Goal: Task Accomplishment & Management: Use online tool/utility

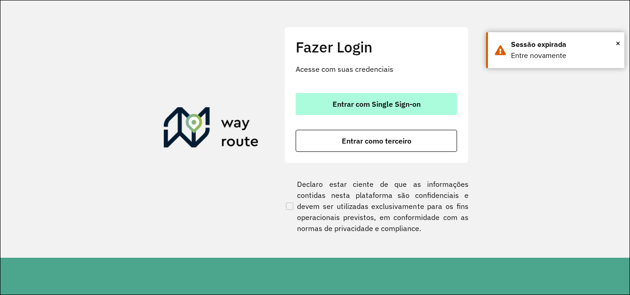
click at [356, 103] on span "Entrar com Single Sign-on" at bounding box center [376, 103] width 88 height 7
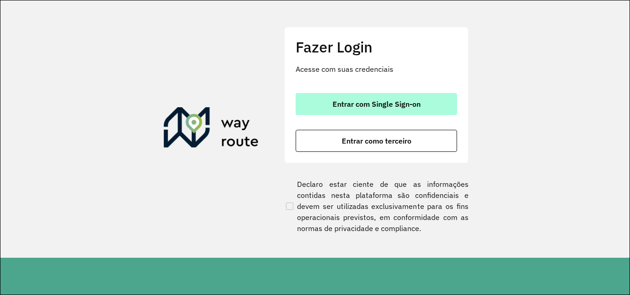
click at [355, 106] on span "Entrar com Single Sign-on" at bounding box center [376, 103] width 88 height 7
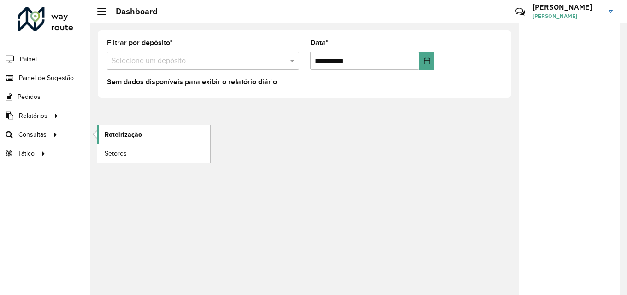
click at [119, 138] on span "Roteirização" at bounding box center [123, 135] width 37 height 10
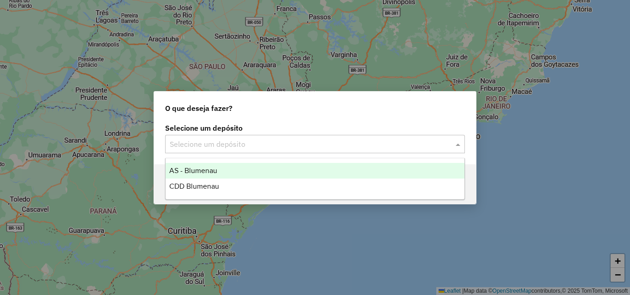
click at [241, 147] on input "text" at bounding box center [306, 144] width 272 height 11
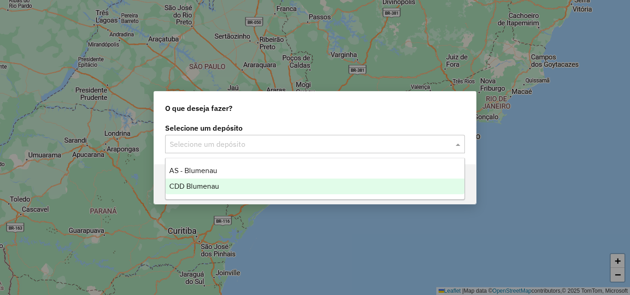
click at [198, 191] on div "CDD Blumenau" at bounding box center [314, 187] width 299 height 16
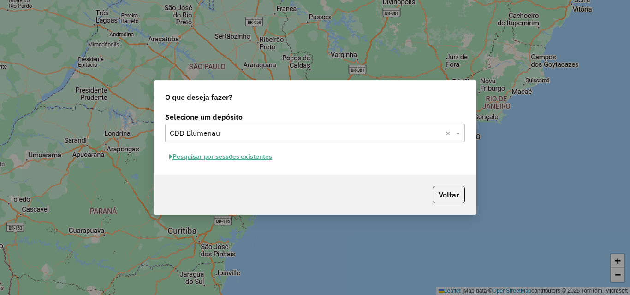
click at [204, 163] on button "Pesquisar por sessões existentes" at bounding box center [220, 157] width 111 height 14
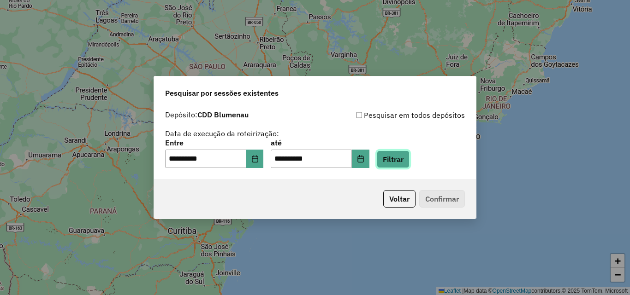
click at [402, 163] on button "Filtrar" at bounding box center [393, 160] width 33 height 18
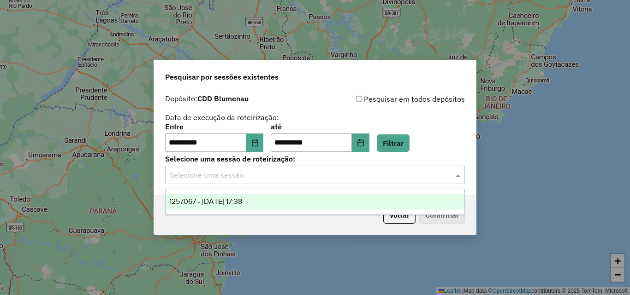
click at [239, 170] on input "text" at bounding box center [306, 175] width 272 height 11
click at [216, 202] on span "1257067 - 01/09/2025 17:38" at bounding box center [205, 202] width 73 height 8
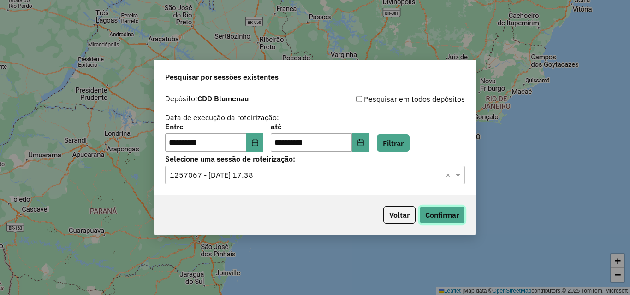
click at [445, 216] on button "Confirmar" at bounding box center [442, 216] width 46 height 18
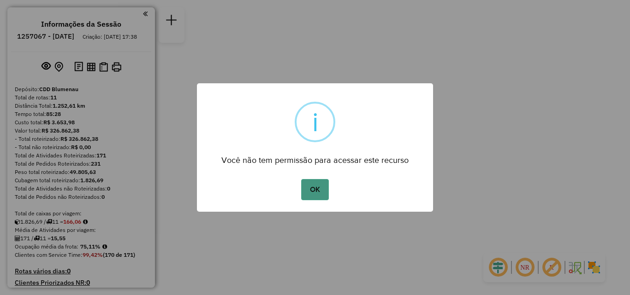
click at [318, 196] on button "OK" at bounding box center [314, 189] width 27 height 21
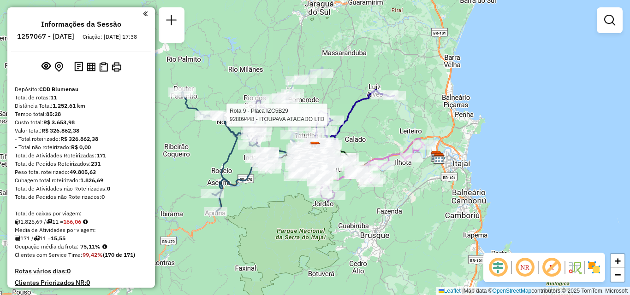
select select "**********"
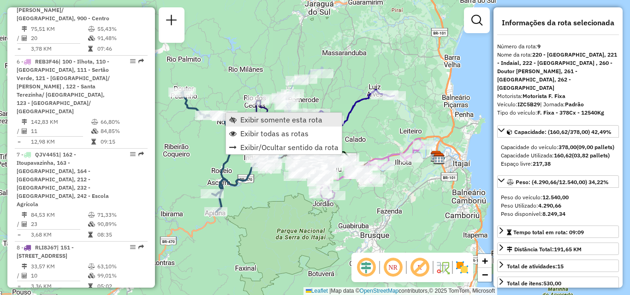
scroll to position [819, 0]
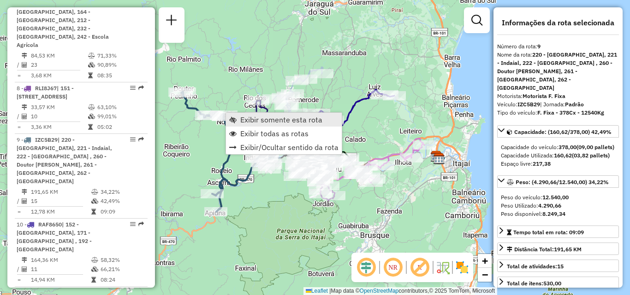
click at [255, 122] on span "Exibir somente esta rota" at bounding box center [281, 119] width 82 height 7
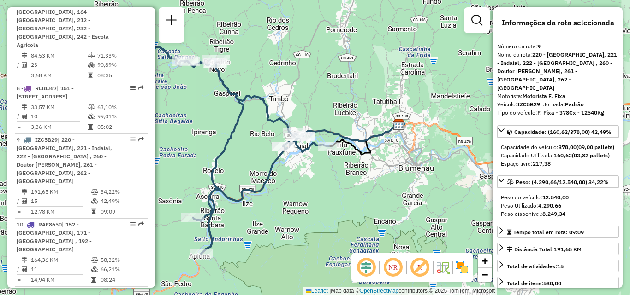
drag, startPoint x: 252, startPoint y: 137, endPoint x: 204, endPoint y: 123, distance: 49.5
click at [204, 123] on div "Janela de atendimento Grade de atendimento Capacidade Transportadoras Veículos …" at bounding box center [315, 147] width 630 height 295
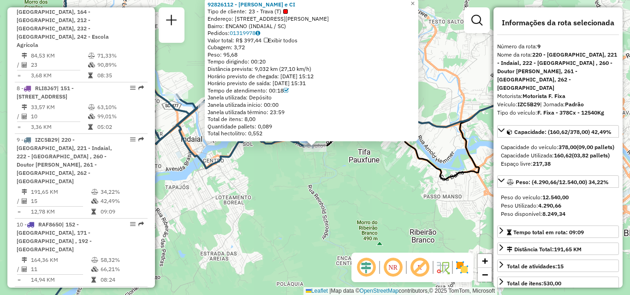
click at [331, 165] on div "92826112 - [PERSON_NAME] e CI Tipo de cliente: 23 - Trava (T) Endereço: [STREET…" at bounding box center [315, 147] width 630 height 295
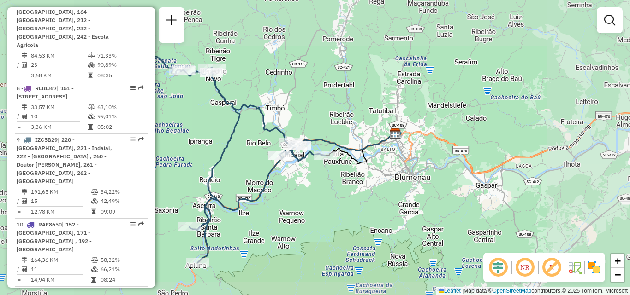
drag, startPoint x: 338, startPoint y: 151, endPoint x: 375, endPoint y: 107, distance: 57.6
click at [369, 116] on div "Rota 9 - Placa IZC5B29 92826112 - [PERSON_NAME] e CI Janela de atendimento Grad…" at bounding box center [315, 147] width 630 height 295
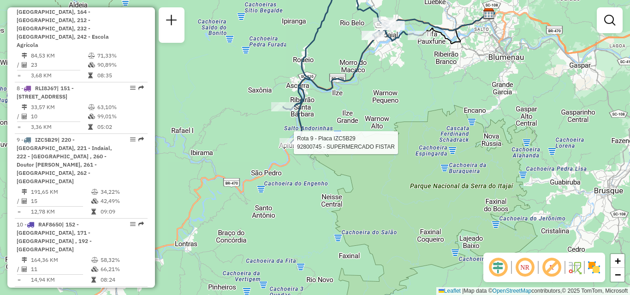
select select "**********"
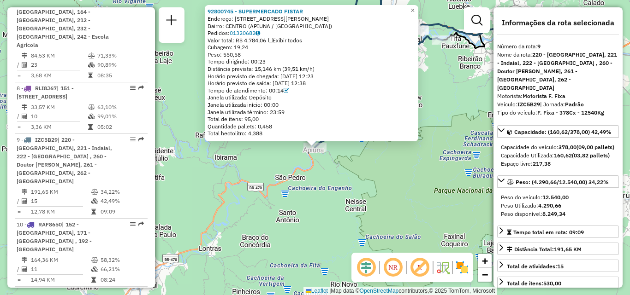
click at [340, 144] on div "92800745 - SUPERMERCADO FISTAR Endereço: R [PERSON_NAME] 185 Bairro: CENTRO (AP…" at bounding box center [315, 147] width 630 height 295
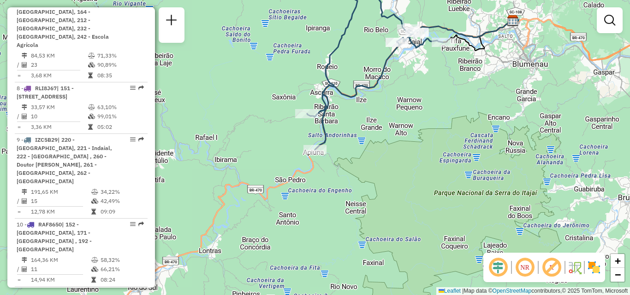
drag, startPoint x: 368, startPoint y: 133, endPoint x: 368, endPoint y: 171, distance: 37.3
click at [368, 171] on div "Janela de atendimento Grade de atendimento Capacidade Transportadoras Veículos …" at bounding box center [315, 147] width 630 height 295
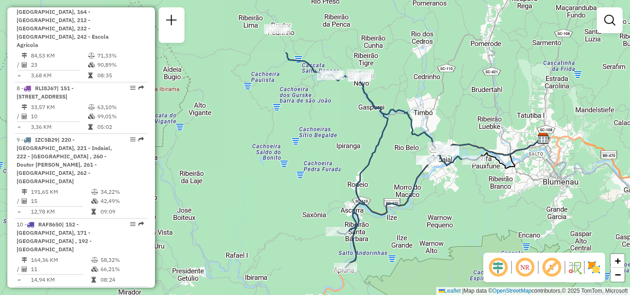
drag, startPoint x: 366, startPoint y: 111, endPoint x: 396, endPoint y: 193, distance: 87.5
click at [396, 193] on div "Janela de atendimento Grade de atendimento Capacidade Transportadoras Veículos …" at bounding box center [315, 147] width 630 height 295
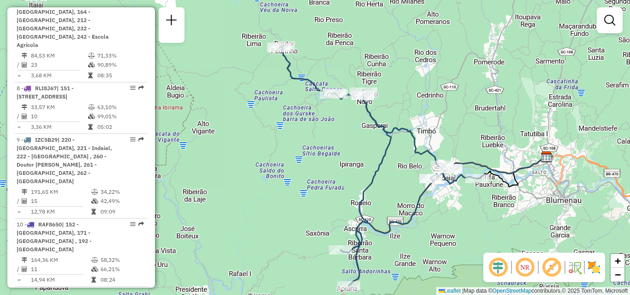
drag, startPoint x: 372, startPoint y: 146, endPoint x: 365, endPoint y: 144, distance: 8.0
click at [373, 157] on icon at bounding box center [377, 166] width 197 height 240
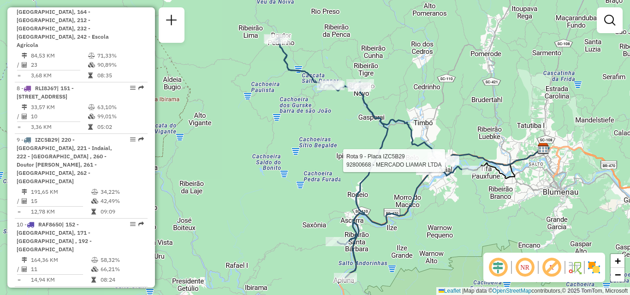
select select "**********"
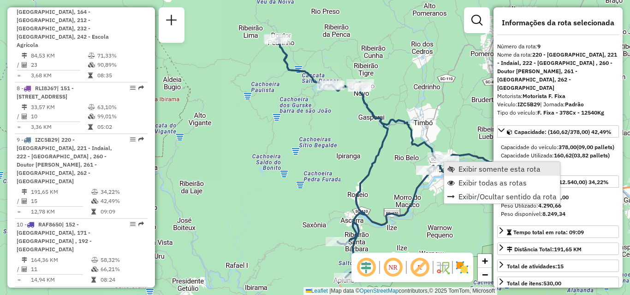
click at [455, 167] on link "Exibir somente esta rota" at bounding box center [502, 169] width 116 height 14
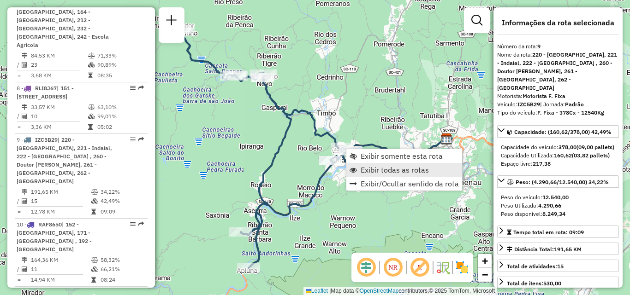
click at [354, 168] on span "Exibir todas as rotas" at bounding box center [352, 169] width 7 height 7
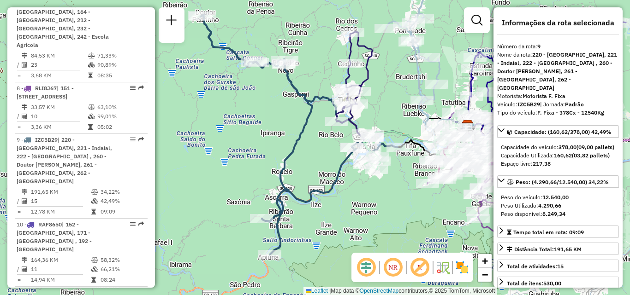
drag, startPoint x: 358, startPoint y: 124, endPoint x: 395, endPoint y: 101, distance: 43.5
click at [394, 101] on div "Janela de atendimento Grade de atendimento Capacidade Transportadoras Veículos …" at bounding box center [315, 147] width 630 height 295
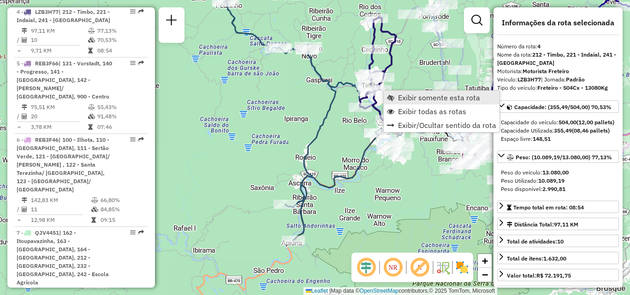
scroll to position [555, 0]
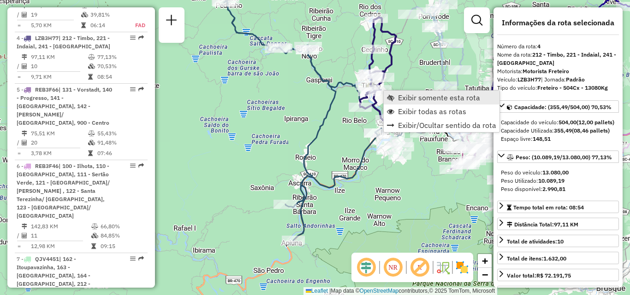
click at [397, 98] on link "Exibir somente esta rota" at bounding box center [442, 98] width 116 height 14
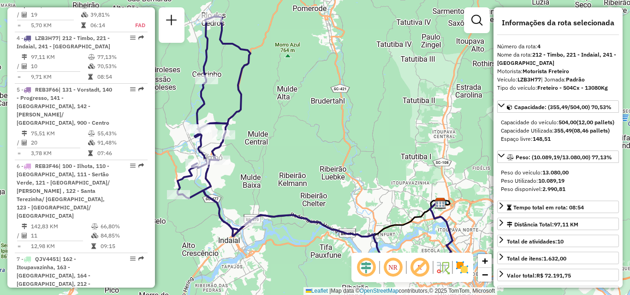
drag, startPoint x: 377, startPoint y: 108, endPoint x: 405, endPoint y: 103, distance: 28.0
click at [405, 103] on div "Janela de atendimento Grade de atendimento Capacidade Transportadoras Veículos …" at bounding box center [315, 147] width 630 height 295
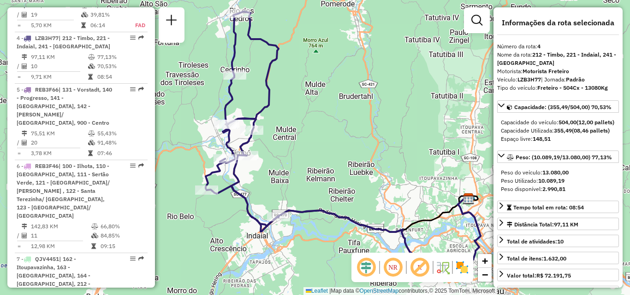
drag, startPoint x: 327, startPoint y: 130, endPoint x: 376, endPoint y: 117, distance: 50.7
click at [376, 117] on div "Janela de atendimento Grade de atendimento Capacidade Transportadoras Veículos …" at bounding box center [315, 147] width 630 height 295
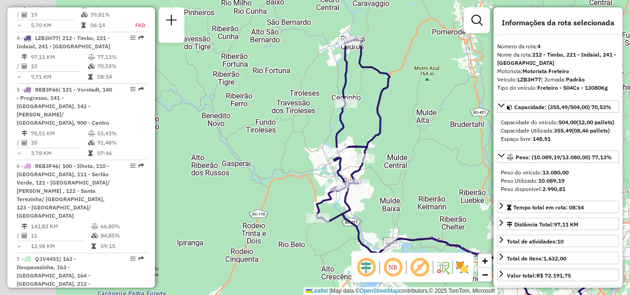
drag, startPoint x: 308, startPoint y: 132, endPoint x: 369, endPoint y: 174, distance: 73.9
click at [369, 174] on div "Janela de atendimento Grade de atendimento Capacidade Transportadoras Veículos …" at bounding box center [315, 147] width 630 height 295
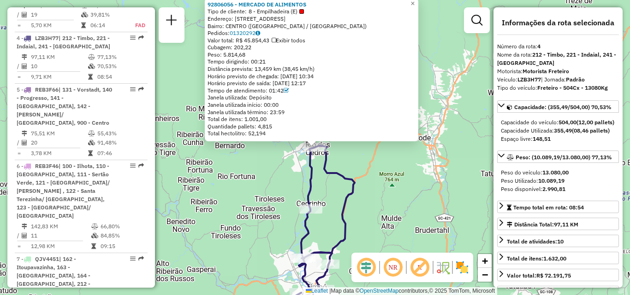
click at [398, 181] on div "92806056 - MERCADO DE ALIMENTOS Tipo de cliente: 8 - Empilhadeira (E) Endereço:…" at bounding box center [315, 147] width 630 height 295
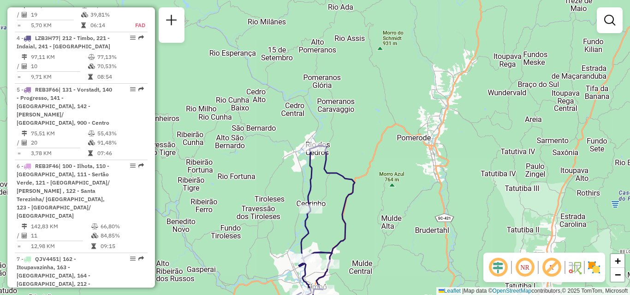
drag, startPoint x: 400, startPoint y: 187, endPoint x: 399, endPoint y: 116, distance: 71.0
click at [401, 150] on div "Janela de atendimento Grade de atendimento Capacidade Transportadoras Veículos …" at bounding box center [315, 147] width 630 height 295
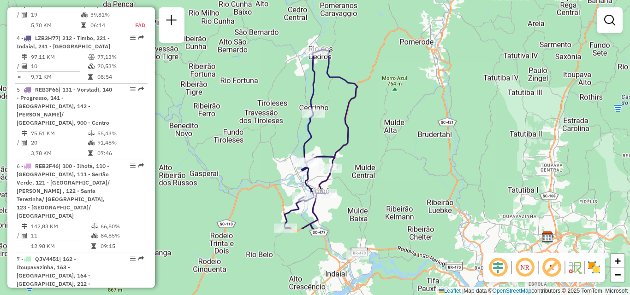
drag, startPoint x: 391, startPoint y: 137, endPoint x: 386, endPoint y: 90, distance: 47.3
click at [389, 102] on div "Janela de atendimento Grade de atendimento Capacidade Transportadoras Veículos …" at bounding box center [315, 147] width 630 height 295
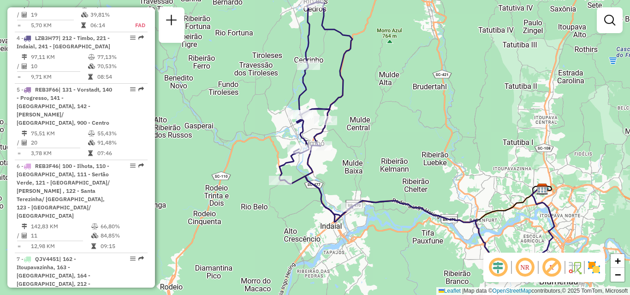
drag, startPoint x: 386, startPoint y: 117, endPoint x: 386, endPoint y: 79, distance: 37.8
click at [386, 85] on div "Janela de atendimento Grade de atendimento Capacidade Transportadoras Veículos …" at bounding box center [315, 147] width 630 height 295
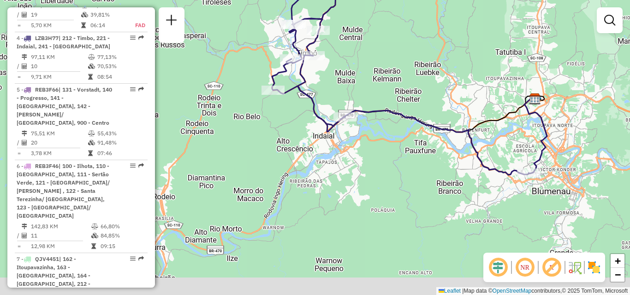
drag, startPoint x: 426, startPoint y: 109, endPoint x: 418, endPoint y: 73, distance: 37.2
click at [419, 77] on div "Janela de atendimento Grade de atendimento Capacidade Transportadoras Veículos …" at bounding box center [315, 147] width 630 height 295
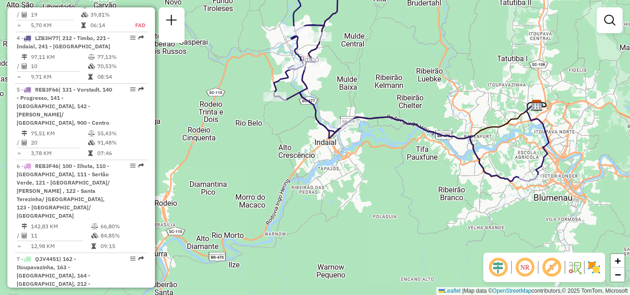
drag, startPoint x: 415, startPoint y: 77, endPoint x: 424, endPoint y: 108, distance: 32.4
click at [424, 108] on div "Janela de atendimento Grade de atendimento Capacidade Transportadoras Veículos …" at bounding box center [315, 147] width 630 height 295
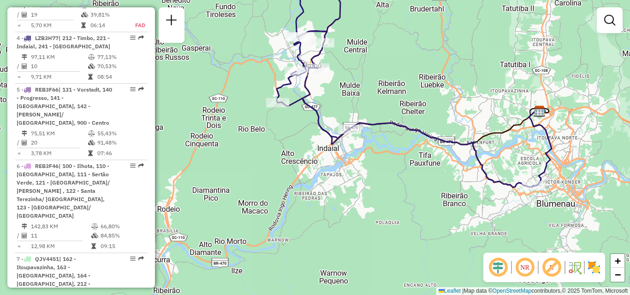
drag, startPoint x: 385, startPoint y: 105, endPoint x: 411, endPoint y: 136, distance: 40.7
click at [411, 137] on div "Janela de atendimento Grade de atendimento Capacidade Transportadoras Veículos …" at bounding box center [315, 147] width 630 height 295
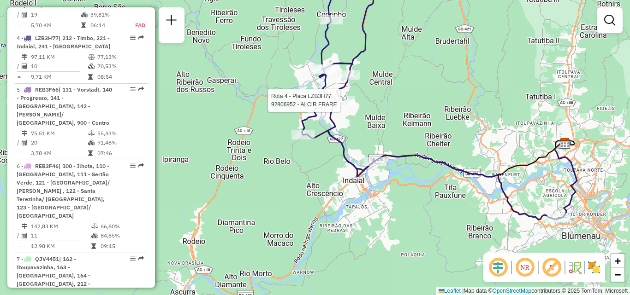
select select "**********"
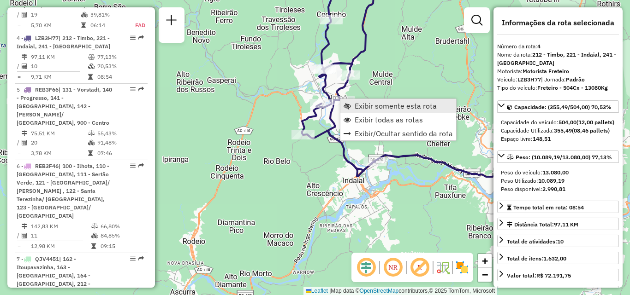
click at [370, 104] on span "Exibir somente esta rota" at bounding box center [395, 105] width 82 height 7
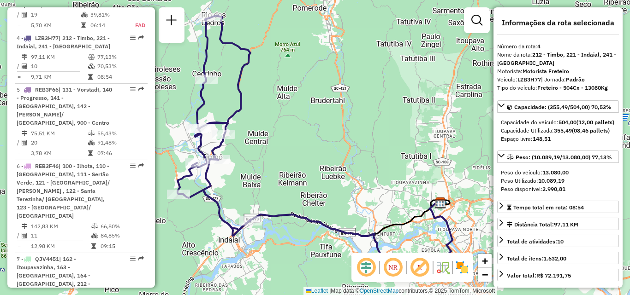
drag, startPoint x: 348, startPoint y: 124, endPoint x: 398, endPoint y: 102, distance: 54.7
click at [388, 104] on div "Janela de atendimento Grade de atendimento Capacidade Transportadoras Veículos …" at bounding box center [315, 147] width 630 height 295
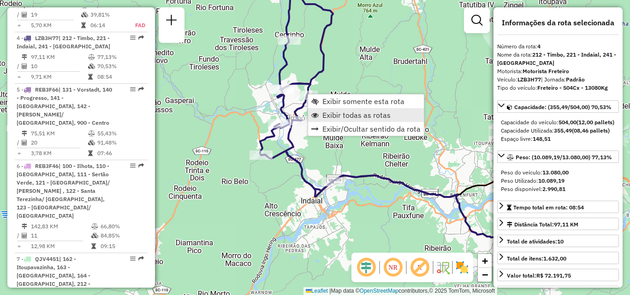
click at [328, 115] on span "Exibir todas as rotas" at bounding box center [356, 115] width 68 height 7
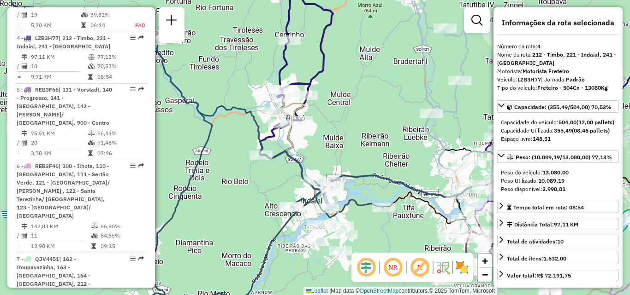
drag, startPoint x: 387, startPoint y: 103, endPoint x: 412, endPoint y: 89, distance: 27.8
click at [412, 90] on div "Janela de atendimento Grade de atendimento Capacidade Transportadoras Veículos …" at bounding box center [315, 147] width 630 height 295
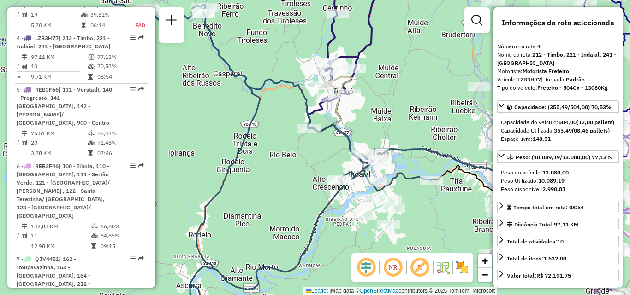
drag, startPoint x: 399, startPoint y: 127, endPoint x: 398, endPoint y: 40, distance: 87.1
click at [399, 45] on div "Rota 1 - Placa REB3F56 92804758 - ALAIDE MARIA STOLFI Rota 4 - Placa LZB3H77 92…" at bounding box center [315, 147] width 630 height 295
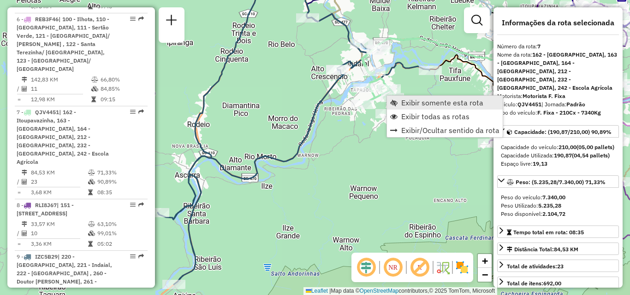
scroll to position [751, 0]
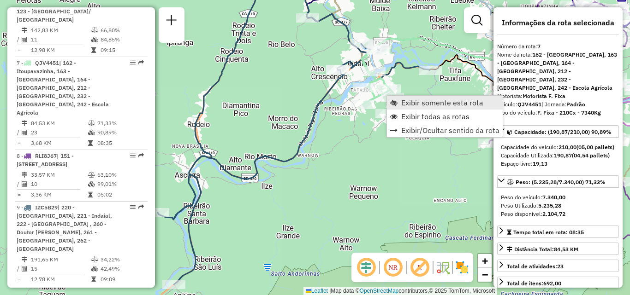
click at [389, 97] on link "Exibir somente esta rota" at bounding box center [445, 103] width 116 height 14
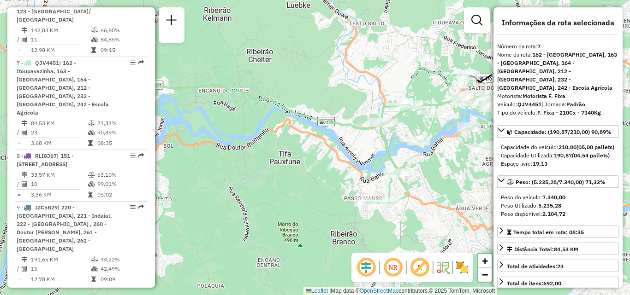
drag, startPoint x: 407, startPoint y: 122, endPoint x: 408, endPoint y: 41, distance: 80.7
click at [408, 43] on div "Rota 7 - Placa QJV4451 92807316 - MAIARA REGUEIRA Janela de atendimento Grade d…" at bounding box center [315, 147] width 630 height 295
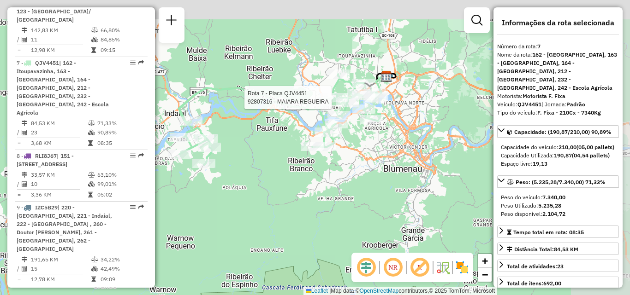
drag, startPoint x: 400, startPoint y: 97, endPoint x: 331, endPoint y: 159, distance: 92.7
click at [336, 171] on div "Rota 7 - Placa QJV4451 92807316 - MAIARA REGUEIRA Janela de atendimento Grade d…" at bounding box center [315, 147] width 630 height 295
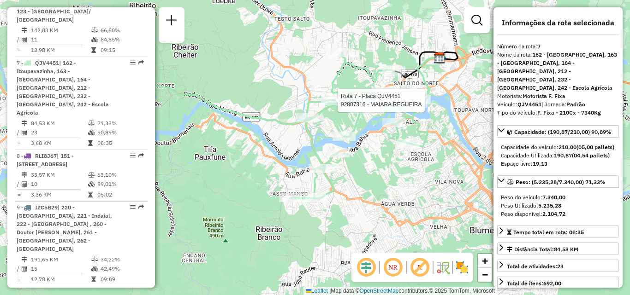
drag, startPoint x: 377, startPoint y: 165, endPoint x: 394, endPoint y: 154, distance: 19.9
click at [393, 160] on div "Rota 7 - Placa QJV4451 92807316 - MAIARA REGUEIRA Janela de atendimento Grade d…" at bounding box center [315, 147] width 630 height 295
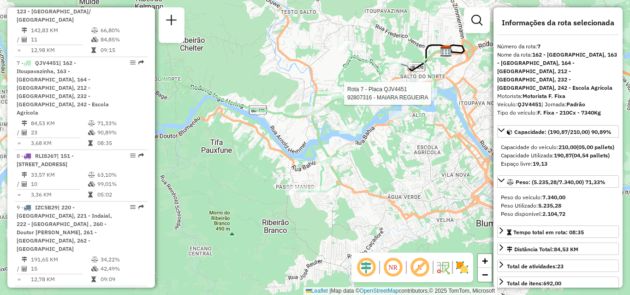
drag, startPoint x: 384, startPoint y: 167, endPoint x: 393, endPoint y: 159, distance: 12.4
click at [392, 159] on div "Rota 7 - Placa QJV4451 92807316 - MAIARA REGUEIRA Janela de atendimento Grade d…" at bounding box center [315, 147] width 630 height 295
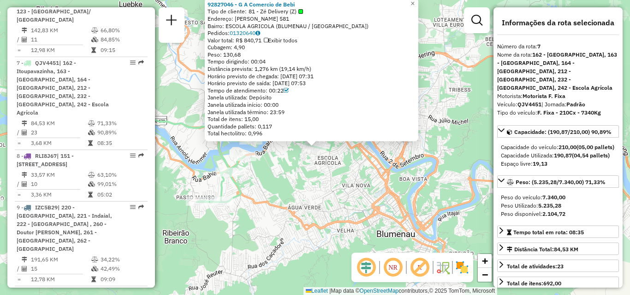
click at [324, 152] on div at bounding box center [314, 147] width 23 height 9
drag, startPoint x: 299, startPoint y: 165, endPoint x: 340, endPoint y: 154, distance: 42.4
click at [338, 154] on div "92827046 - G A Comercio de Bebi Tipo de cliente: 81 - Zé Delivery (Z) Endereço:…" at bounding box center [315, 147] width 630 height 295
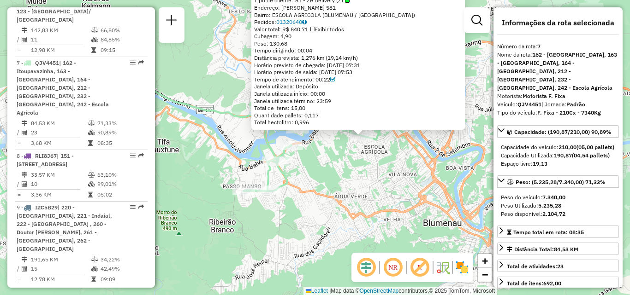
click at [334, 159] on div "92827046 - G A Comercio de Bebi Tipo de cliente: 81 - Zé Delivery (Z) Endereço:…" at bounding box center [315, 147] width 630 height 295
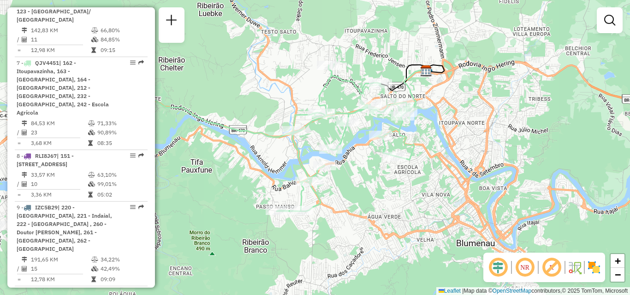
drag, startPoint x: 346, startPoint y: 163, endPoint x: 354, endPoint y: 168, distance: 9.3
click at [354, 168] on div "Janela de atendimento Grade de atendimento Capacidade Transportadoras Veículos …" at bounding box center [315, 147] width 630 height 295
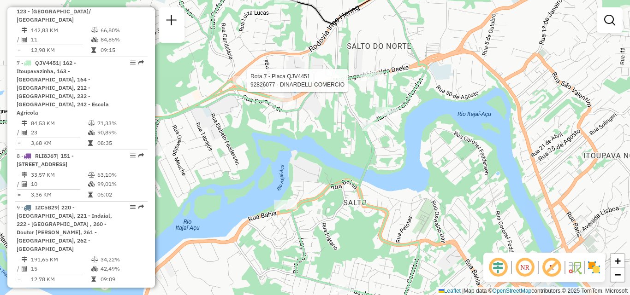
select select "**********"
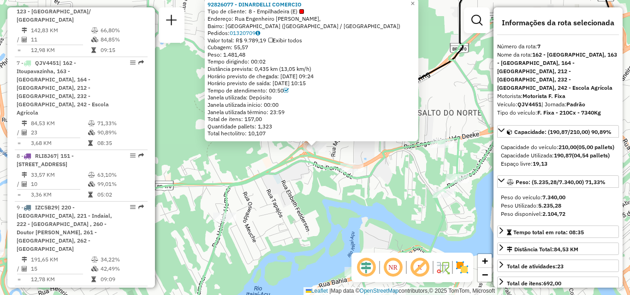
drag, startPoint x: 251, startPoint y: 174, endPoint x: 256, endPoint y: 173, distance: 5.3
click at [252, 174] on icon at bounding box center [213, 158] width 553 height 333
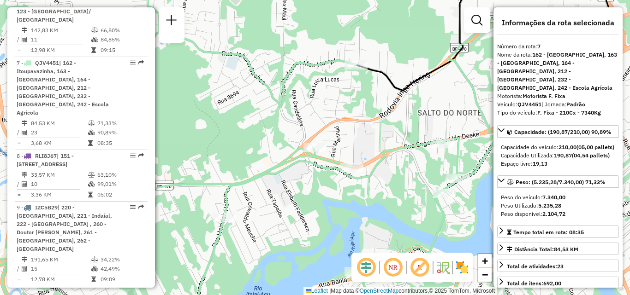
drag, startPoint x: 280, startPoint y: 229, endPoint x: 322, endPoint y: 183, distance: 61.7
click at [317, 188] on div "Rota 7 - Placa QJV4451 92800560 - SUPERMERCADO MOURA L Janela de atendimento Gr…" at bounding box center [315, 147] width 630 height 295
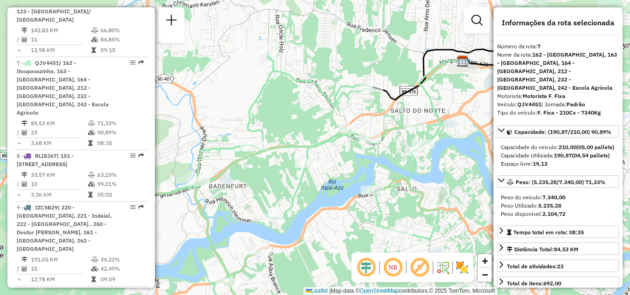
drag, startPoint x: 283, startPoint y: 159, endPoint x: 307, endPoint y: 122, distance: 44.1
click at [297, 135] on div "Janela de atendimento Grade de atendimento Capacidade Transportadoras Veículos …" at bounding box center [315, 147] width 630 height 295
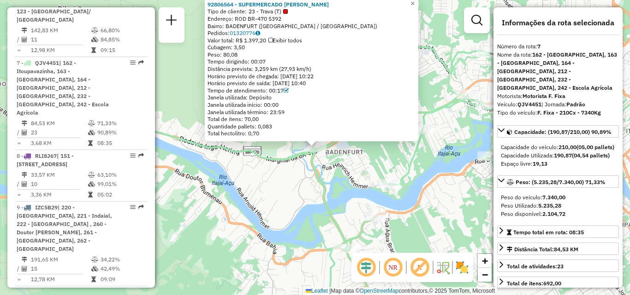
click at [271, 176] on div "92806564 - SUPERMERCADO ALVES F Tipo de cliente: 23 - Trava (T) Endereço: ROD B…" at bounding box center [315, 147] width 630 height 295
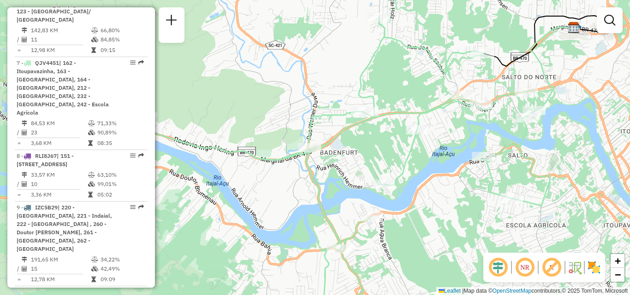
drag, startPoint x: 277, startPoint y: 148, endPoint x: 232, endPoint y: 141, distance: 46.3
click at [254, 147] on div "Janela de atendimento Grade de atendimento Capacidade Transportadoras Veículos …" at bounding box center [315, 147] width 630 height 295
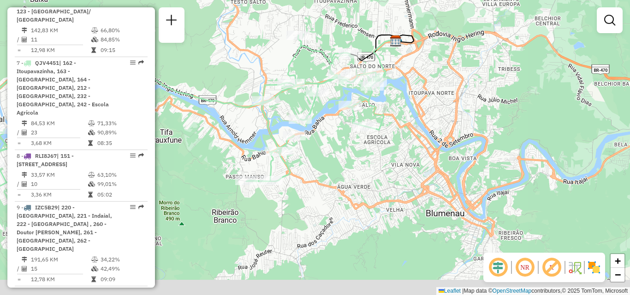
drag, startPoint x: 420, startPoint y: 155, endPoint x: 432, endPoint y: 113, distance: 43.1
click at [432, 113] on div "Janela de atendimento Grade de atendimento Capacidade Transportadoras Veículos …" at bounding box center [315, 147] width 630 height 295
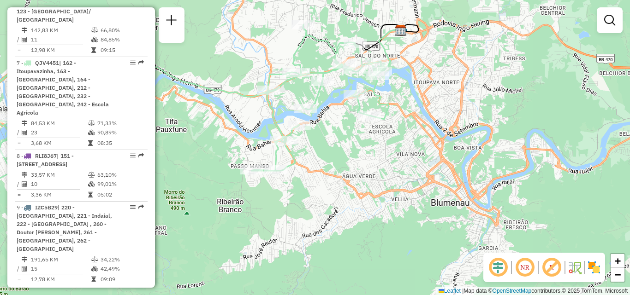
drag, startPoint x: 218, startPoint y: 113, endPoint x: 316, endPoint y: 97, distance: 99.5
click at [291, 97] on div "Janela de atendimento Grade de atendimento Capacidade Transportadoras Veículos …" at bounding box center [315, 147] width 630 height 295
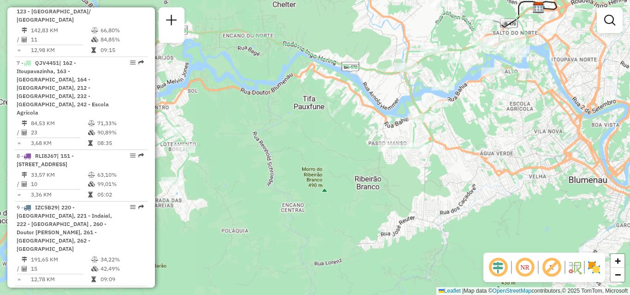
drag, startPoint x: 248, startPoint y: 123, endPoint x: 399, endPoint y: 128, distance: 151.3
click at [399, 128] on div "Janela de atendimento Grade de atendimento Capacidade Transportadoras Veículos …" at bounding box center [315, 147] width 630 height 295
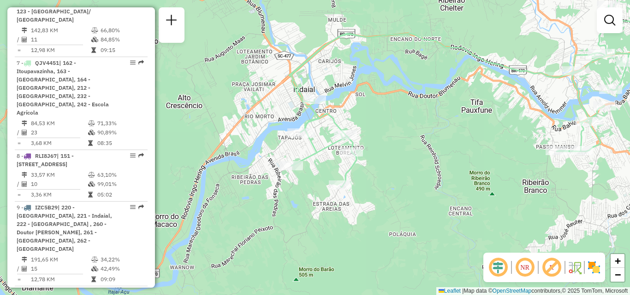
drag, startPoint x: 374, startPoint y: 128, endPoint x: 341, endPoint y: 80, distance: 58.0
click at [345, 86] on div "Janela de atendimento Grade de atendimento Capacidade Transportadoras Veículos …" at bounding box center [315, 147] width 630 height 295
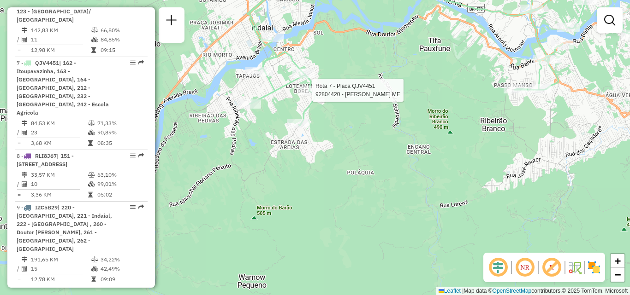
select select "**********"
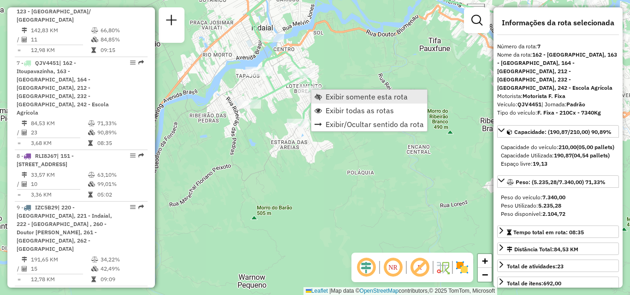
click at [351, 97] on span "Exibir somente esta rota" at bounding box center [366, 96] width 82 height 7
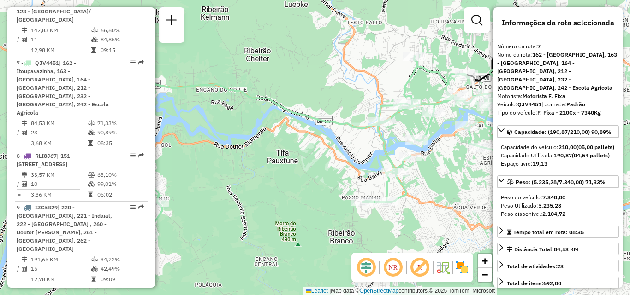
drag, startPoint x: 372, startPoint y: 107, endPoint x: 346, endPoint y: 101, distance: 26.9
click at [348, 103] on div "Janela de atendimento Grade de atendimento Capacidade Transportadoras Veículos …" at bounding box center [315, 147] width 630 height 295
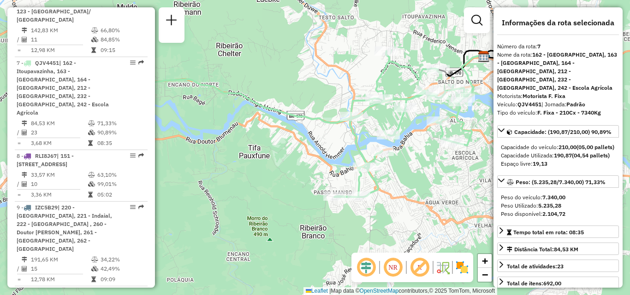
drag, startPoint x: 304, startPoint y: 147, endPoint x: 192, endPoint y: 124, distance: 113.9
click at [192, 124] on div "Janela de atendimento Grade de atendimento Capacidade Transportadoras Veículos …" at bounding box center [315, 147] width 630 height 295
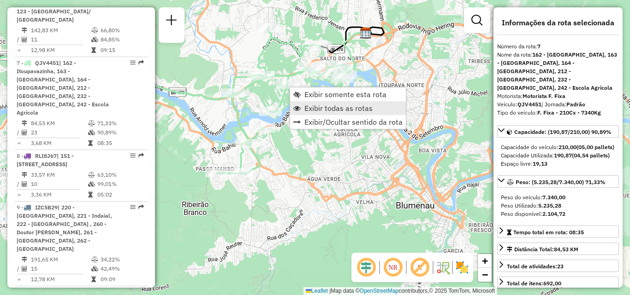
click at [314, 111] on span "Exibir todas as rotas" at bounding box center [338, 108] width 68 height 7
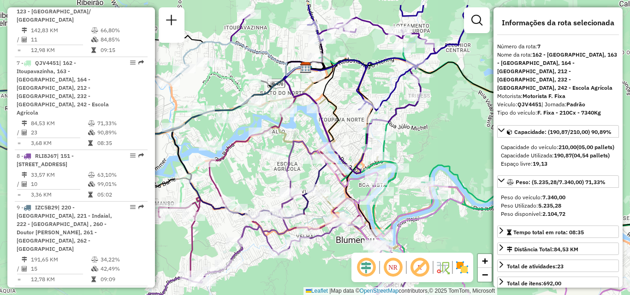
drag, startPoint x: 364, startPoint y: 98, endPoint x: 266, endPoint y: 156, distance: 113.4
click at [268, 156] on div "Janela de atendimento Grade de atendimento Capacidade Transportadoras Veículos …" at bounding box center [315, 147] width 630 height 295
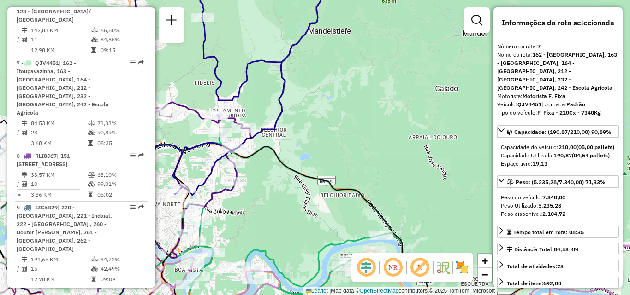
drag, startPoint x: 362, startPoint y: 82, endPoint x: 322, endPoint y: 165, distance: 92.4
click at [322, 164] on div "Janela de atendimento Grade de atendimento Capacidade Transportadoras Veículos …" at bounding box center [315, 147] width 630 height 295
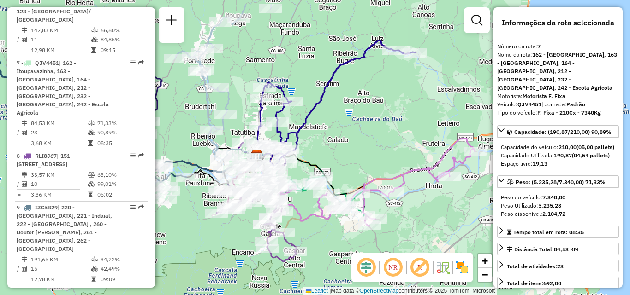
drag, startPoint x: 327, startPoint y: 95, endPoint x: 328, endPoint y: 142, distance: 47.5
click at [328, 142] on div "Janela de atendimento Grade de atendimento Capacidade Transportadoras Veículos …" at bounding box center [315, 147] width 630 height 295
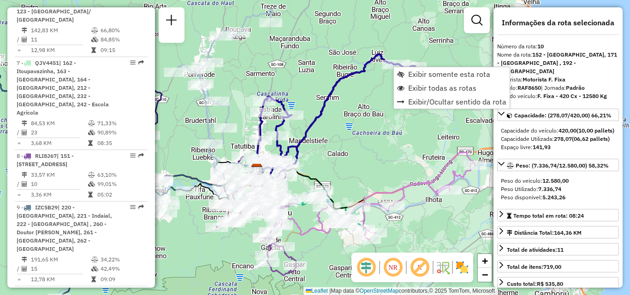
scroll to position [819, 0]
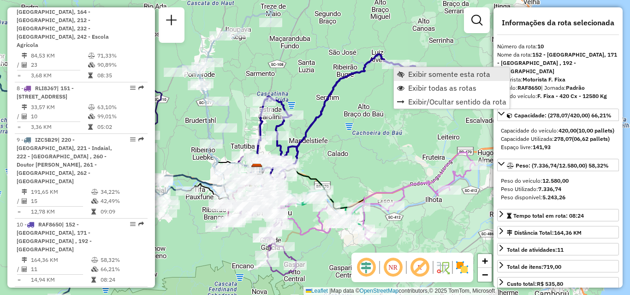
click at [415, 75] on span "Exibir somente esta rota" at bounding box center [449, 74] width 82 height 7
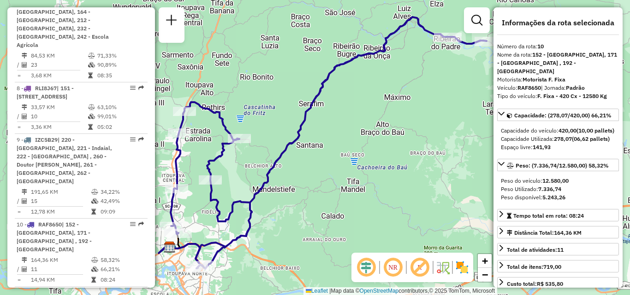
drag, startPoint x: 364, startPoint y: 145, endPoint x: 388, endPoint y: 135, distance: 25.4
click at [388, 135] on div "Janela de atendimento Grade de atendimento Capacidade Transportadoras Veículos …" at bounding box center [315, 147] width 630 height 295
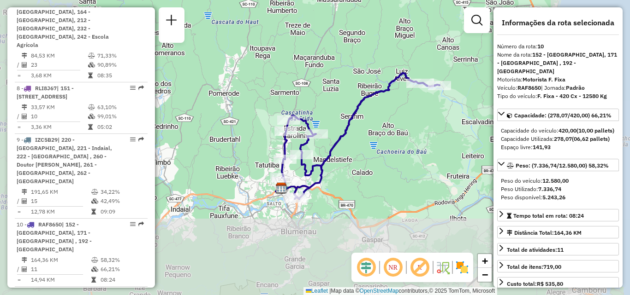
drag, startPoint x: 362, startPoint y: 156, endPoint x: 366, endPoint y: 112, distance: 45.0
click at [366, 112] on div "Janela de atendimento Grade de atendimento Capacidade Transportadoras Veículos …" at bounding box center [315, 147] width 630 height 295
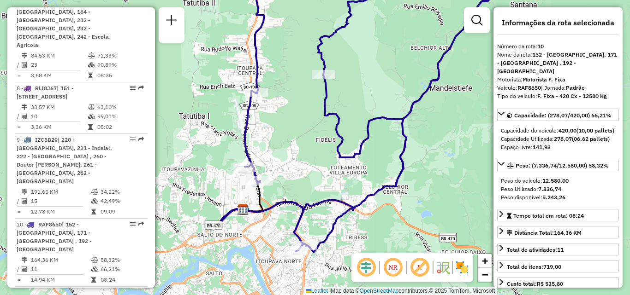
drag, startPoint x: 327, startPoint y: 143, endPoint x: 330, endPoint y: 74, distance: 68.7
click at [328, 93] on div "Janela de atendimento Grade de atendimento Capacidade Transportadoras Veículos …" at bounding box center [315, 147] width 630 height 295
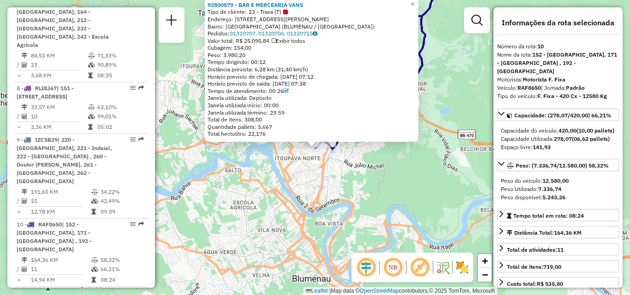
click at [366, 164] on div "92800879 - BAR E MERCEARIA VANS Tipo de cliente: 23 - Trava (T) Endereço: [STRE…" at bounding box center [315, 147] width 630 height 295
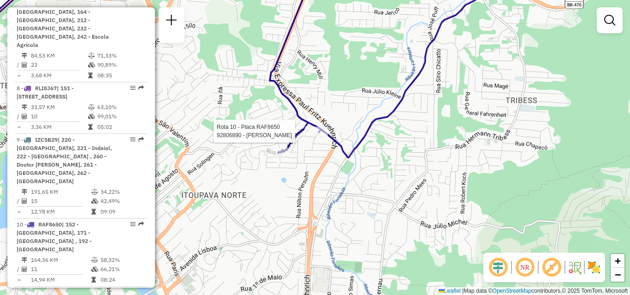
select select "**********"
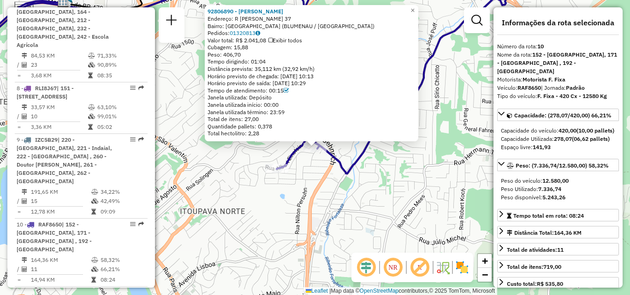
click at [379, 156] on div "92806890 - [PERSON_NAME]: R [PERSON_NAME] 37 Bairro: [GEOGRAPHIC_DATA] ([GEOGRA…" at bounding box center [315, 147] width 630 height 295
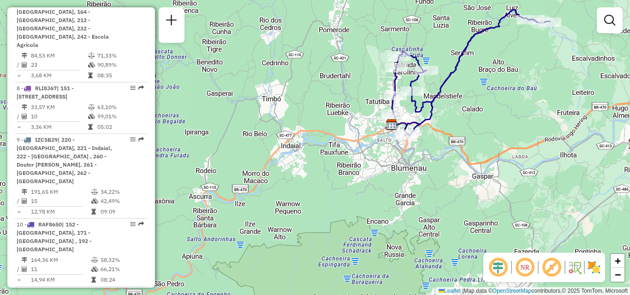
click at [487, 117] on div "Janela de atendimento Grade de atendimento Capacidade Transportadoras Veículos …" at bounding box center [315, 147] width 630 height 295
drag, startPoint x: 517, startPoint y: 61, endPoint x: 428, endPoint y: 120, distance: 106.1
click at [434, 117] on div "Janela de atendimento Grade de atendimento Capacidade Transportadoras Veículos …" at bounding box center [315, 147] width 630 height 295
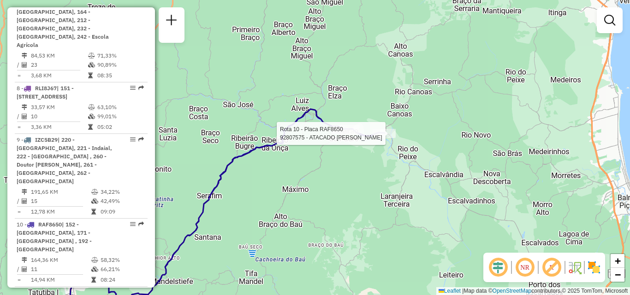
select select "**********"
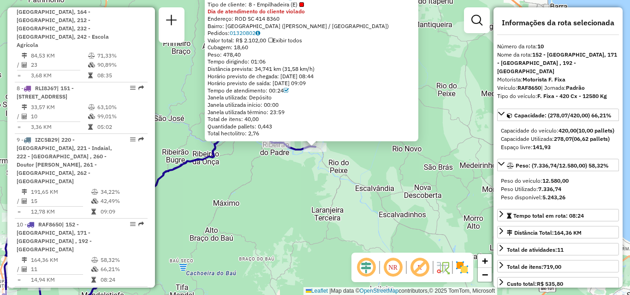
click at [325, 191] on div "92807575 - ATACADO NILO GOEDERT Tipo de cliente: 8 - Empilhadeira (E) Dia de at…" at bounding box center [315, 147] width 630 height 295
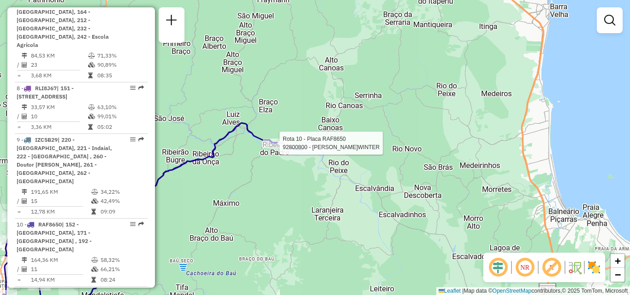
select select "**********"
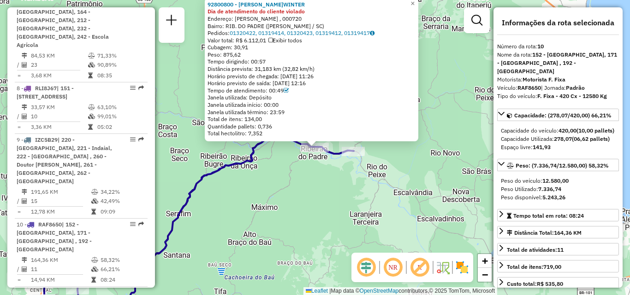
click at [302, 191] on div "92800800 - [PERSON_NAME]WINTER Dia de atendimento do cliente violado Endereço: …" at bounding box center [315, 147] width 630 height 295
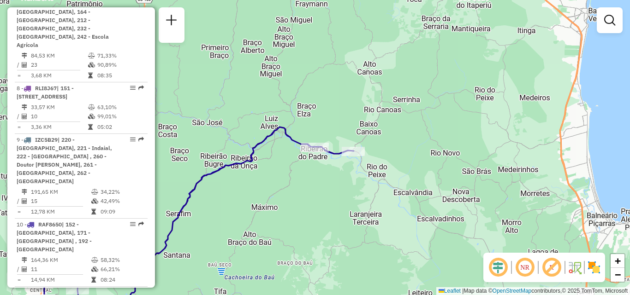
drag, startPoint x: 301, startPoint y: 193, endPoint x: 379, endPoint y: 133, distance: 98.6
click at [371, 137] on div "Janela de atendimento Grade de atendimento Capacidade Transportadoras Veículos …" at bounding box center [315, 147] width 630 height 295
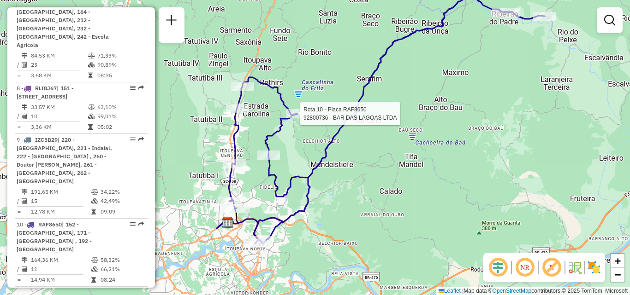
select select "**********"
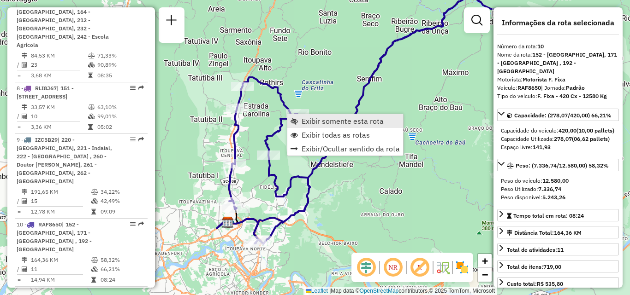
click at [314, 127] on link "Exibir somente esta rota" at bounding box center [345, 121] width 116 height 14
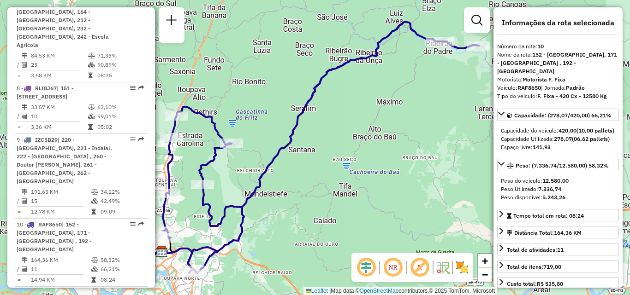
click at [360, 142] on div "Janela de atendimento Grade de atendimento Capacidade Transportadoras Veículos …" at bounding box center [315, 147] width 630 height 295
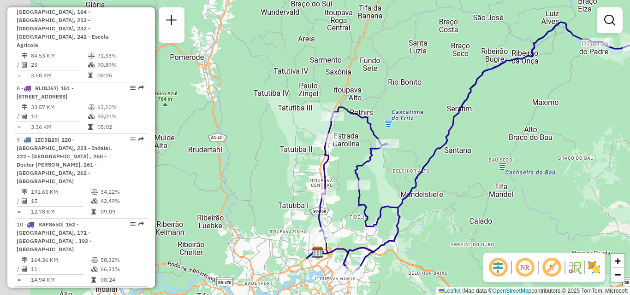
drag, startPoint x: 299, startPoint y: 57, endPoint x: 468, endPoint y: 59, distance: 168.7
click at [468, 59] on div "Janela de atendimento Grade de atendimento Capacidade Transportadoras Veículos …" at bounding box center [315, 147] width 630 height 295
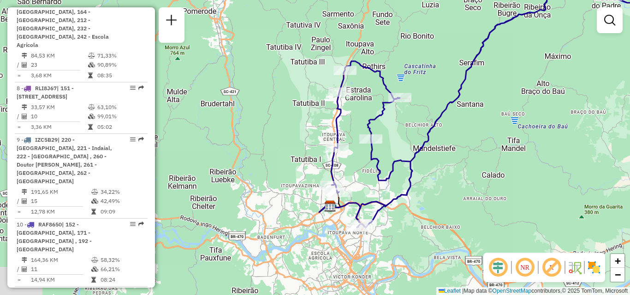
drag, startPoint x: 304, startPoint y: 113, endPoint x: 301, endPoint y: 77, distance: 36.6
click at [301, 77] on div "Janela de atendimento Grade de atendimento Capacidade Transportadoras Veículos …" at bounding box center [315, 147] width 630 height 295
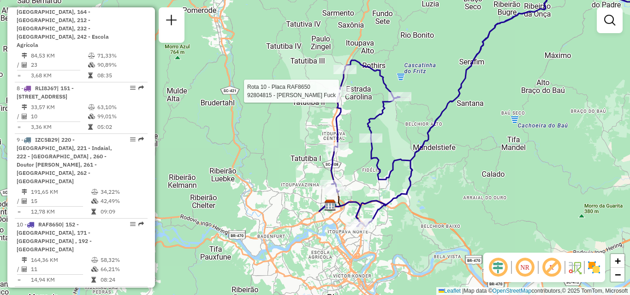
select select "**********"
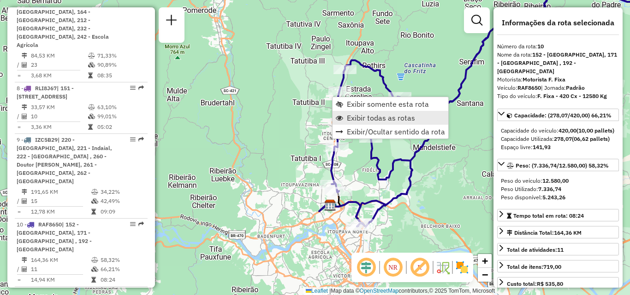
click at [355, 120] on span "Exibir todas as rotas" at bounding box center [381, 117] width 68 height 7
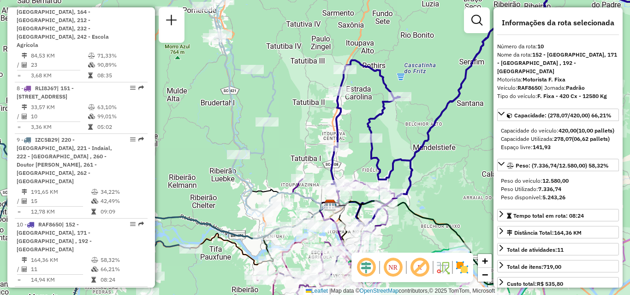
drag, startPoint x: 341, startPoint y: 110, endPoint x: 356, endPoint y: 106, distance: 15.1
click at [356, 106] on div "Janela de atendimento Grade de atendimento Capacidade Transportadoras Veículos …" at bounding box center [315, 147] width 630 height 295
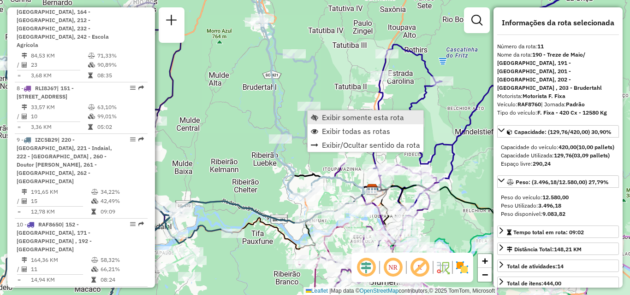
click at [323, 115] on span "Exibir somente esta rota" at bounding box center [363, 117] width 82 height 7
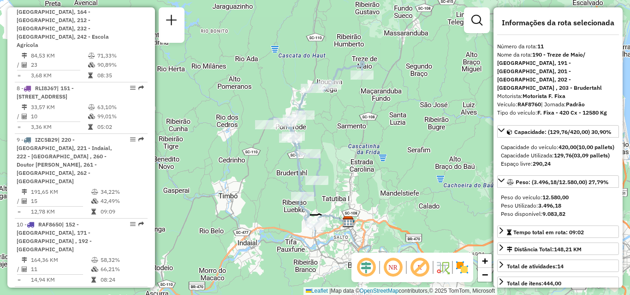
drag, startPoint x: 321, startPoint y: 127, endPoint x: 321, endPoint y: 91, distance: 36.0
click at [321, 91] on div "Rota 11 - Placa RAF8760 92801490 - CLUBE ESP.RECR.BOTAF [PERSON_NAME] de atendi…" at bounding box center [315, 147] width 630 height 295
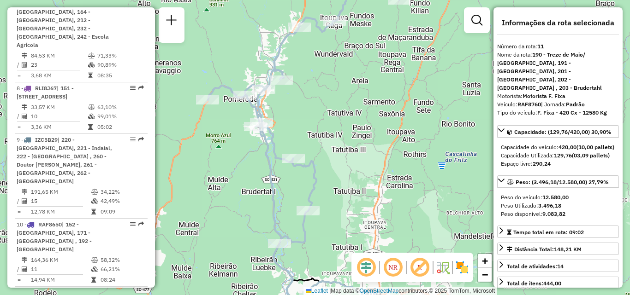
drag, startPoint x: 352, startPoint y: 102, endPoint x: 391, endPoint y: 92, distance: 40.0
click at [391, 92] on div "Rota 11 - Placa RAF8760 92800410 - GUMZ COMERCIO IND. L [PERSON_NAME] de atendi…" at bounding box center [315, 147] width 630 height 295
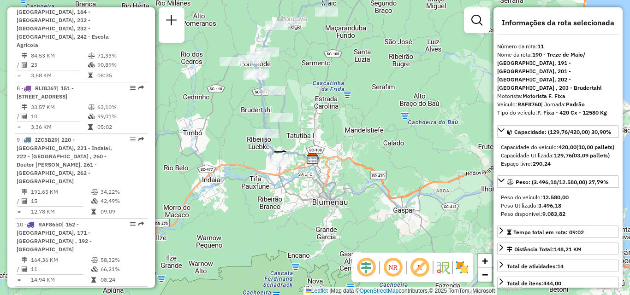
drag, startPoint x: 378, startPoint y: 94, endPoint x: 296, endPoint y: 63, distance: 88.3
click at [296, 63] on div "Janela de atendimento Grade de atendimento Capacidade Transportadoras Veículos …" at bounding box center [315, 147] width 630 height 295
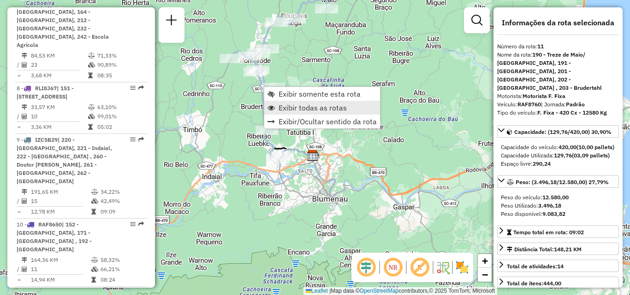
click at [297, 106] on span "Exibir todas as rotas" at bounding box center [312, 107] width 68 height 7
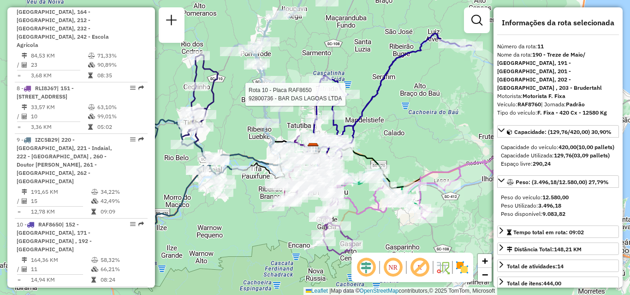
click at [339, 90] on div at bounding box center [348, 94] width 23 height 9
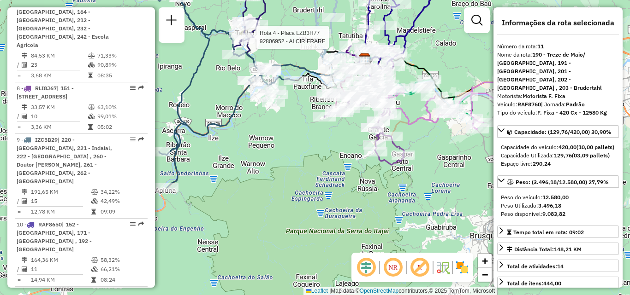
drag, startPoint x: 248, startPoint y: 56, endPoint x: 262, endPoint y: 35, distance: 25.1
click at [260, 36] on icon at bounding box center [273, 36] width 184 height 78
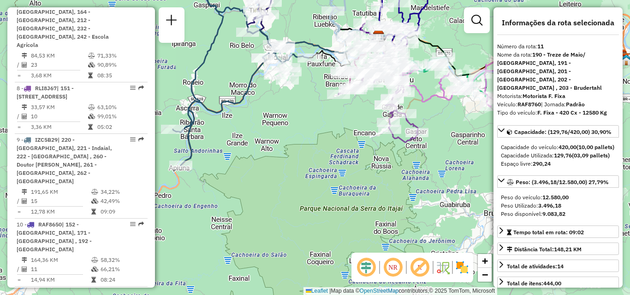
drag, startPoint x: 293, startPoint y: 116, endPoint x: 292, endPoint y: 102, distance: 13.9
click at [292, 102] on div "Janela de atendimento Grade de atendimento Capacidade Transportadoras Veículos …" at bounding box center [315, 147] width 630 height 295
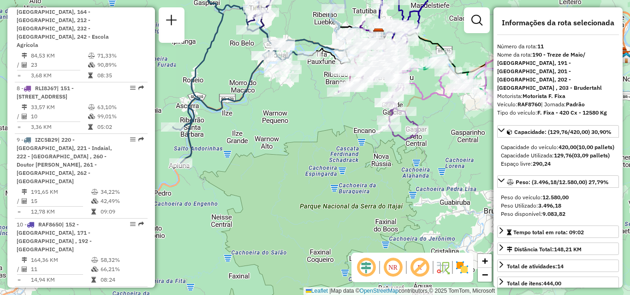
drag, startPoint x: 272, startPoint y: 106, endPoint x: 274, endPoint y: 119, distance: 12.6
click at [274, 119] on div "Janela de atendimento Grade de atendimento Capacidade Transportadoras Veículos …" at bounding box center [315, 147] width 630 height 295
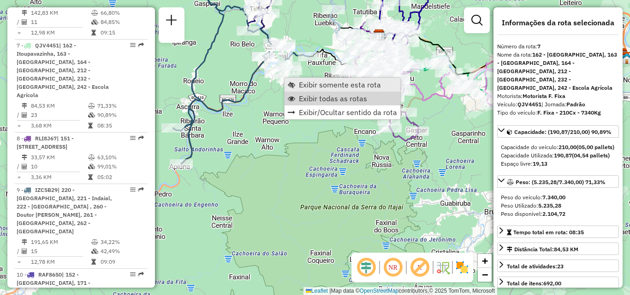
scroll to position [751, 0]
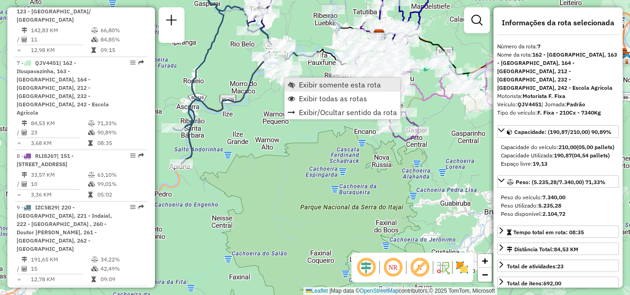
click at [313, 86] on span "Exibir somente esta rota" at bounding box center [340, 84] width 82 height 7
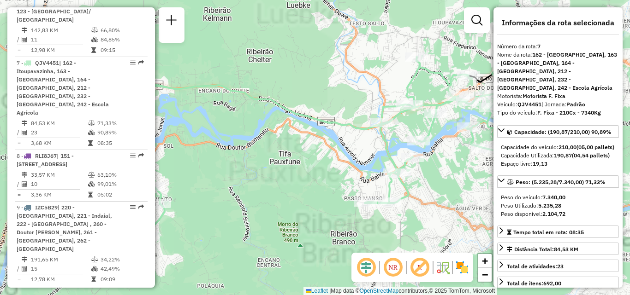
drag, startPoint x: 331, startPoint y: 103, endPoint x: 314, endPoint y: 92, distance: 20.2
click at [319, 96] on div "Janela de atendimento Grade de atendimento Capacidade Transportadoras Veículos …" at bounding box center [315, 147] width 630 height 295
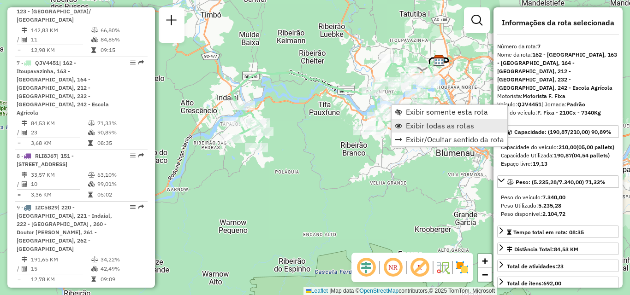
click at [404, 127] on link "Exibir todas as rotas" at bounding box center [449, 126] width 116 height 14
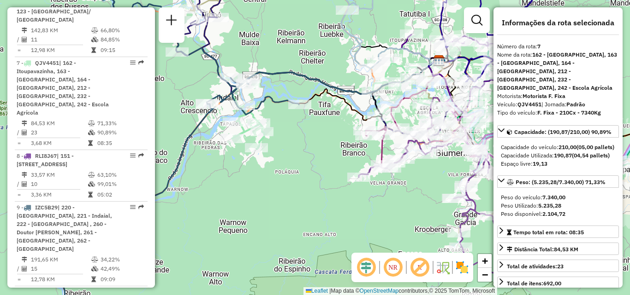
drag, startPoint x: 299, startPoint y: 118, endPoint x: 266, endPoint y: 108, distance: 34.6
click at [271, 110] on div "Rota 2 - Placa RTE9B90 92801967 - MINI MERCADO JUDA LT [PERSON_NAME] de atendim…" at bounding box center [315, 147] width 630 height 295
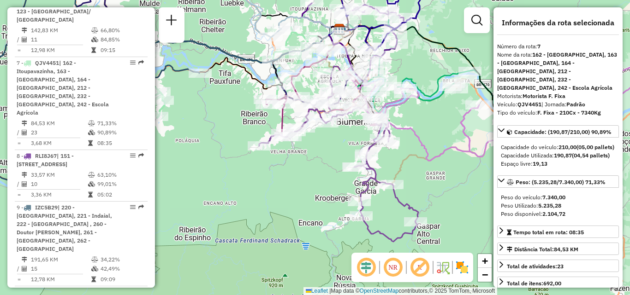
drag, startPoint x: 468, startPoint y: 160, endPoint x: 317, endPoint y: 123, distance: 156.3
click at [363, 123] on icon at bounding box center [507, 114] width 289 height 111
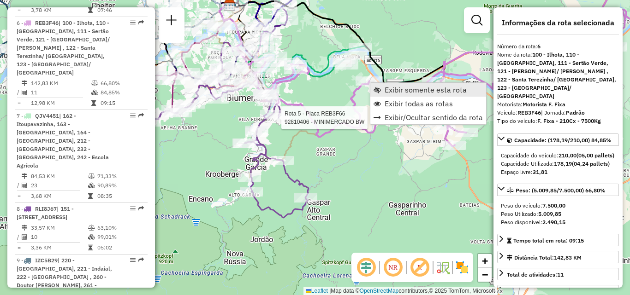
scroll to position [674, 0]
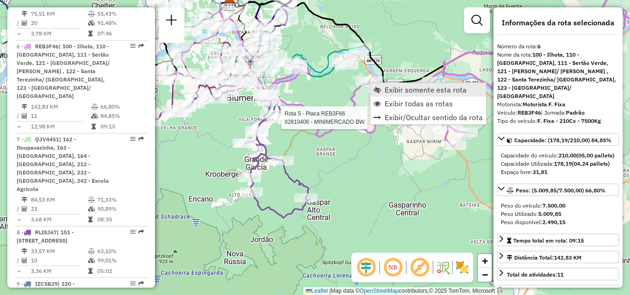
click at [372, 89] on link "Exibir somente esta rota" at bounding box center [428, 90] width 116 height 14
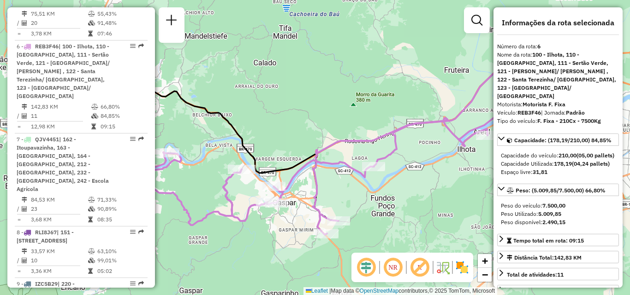
drag, startPoint x: 375, startPoint y: 100, endPoint x: 402, endPoint y: 71, distance: 39.1
click at [402, 71] on div "Janela de atendimento Grade de atendimento Capacidade Transportadoras Veículos …" at bounding box center [315, 147] width 630 height 295
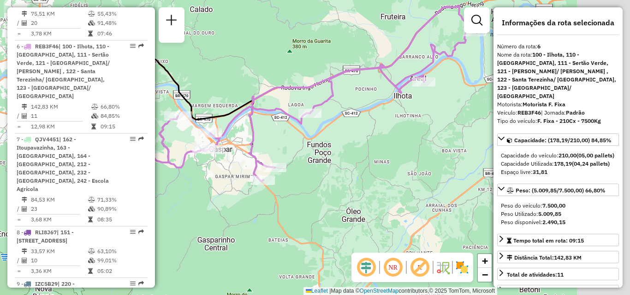
drag, startPoint x: 403, startPoint y: 73, endPoint x: 290, endPoint y: 47, distance: 115.4
click at [306, 47] on div "Janela de atendimento Grade de atendimento Capacidade Transportadoras Veículos …" at bounding box center [315, 147] width 630 height 295
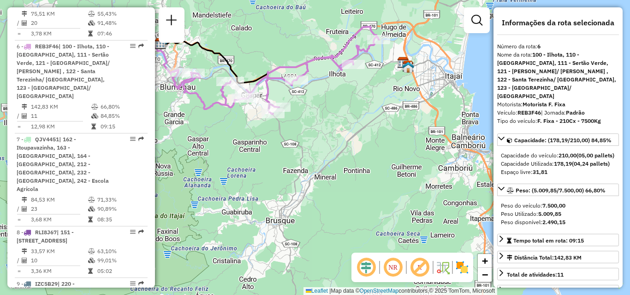
drag, startPoint x: 302, startPoint y: 67, endPoint x: 336, endPoint y: 68, distance: 34.1
click at [336, 68] on icon at bounding box center [275, 71] width 206 height 88
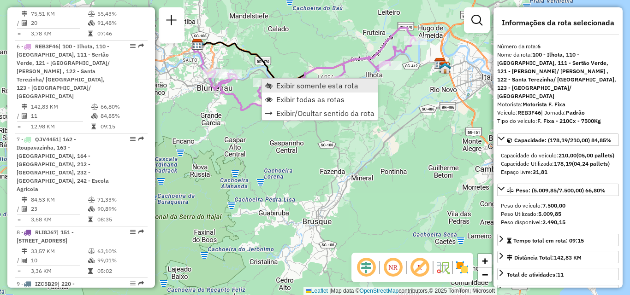
click at [283, 87] on span "Exibir somente esta rota" at bounding box center [317, 85] width 82 height 7
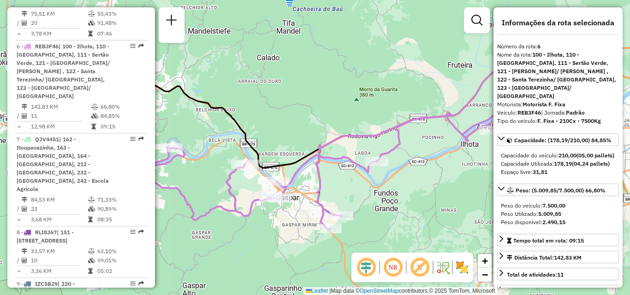
drag, startPoint x: 281, startPoint y: 94, endPoint x: 305, endPoint y: 77, distance: 29.4
click at [301, 78] on div "Janela de atendimento Grade de atendimento Capacidade Transportadoras Veículos …" at bounding box center [315, 147] width 630 height 295
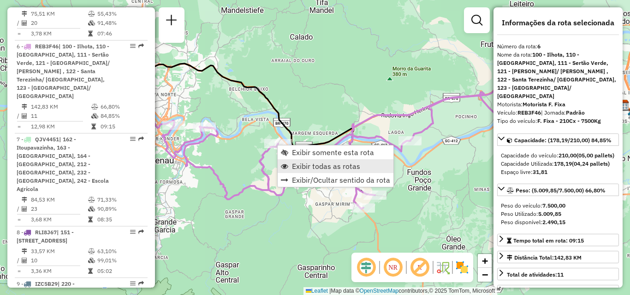
click at [307, 169] on span "Exibir todas as rotas" at bounding box center [326, 166] width 68 height 7
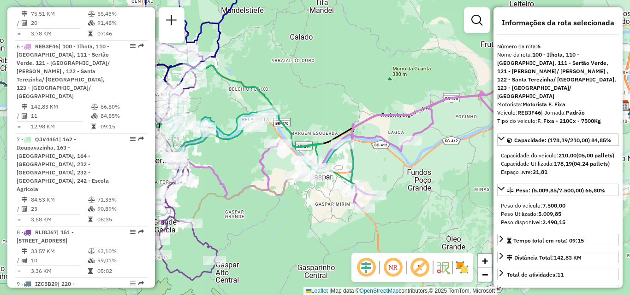
drag, startPoint x: 285, startPoint y: 121, endPoint x: 325, endPoint y: 86, distance: 53.3
click at [312, 96] on icon at bounding box center [249, 124] width 208 height 130
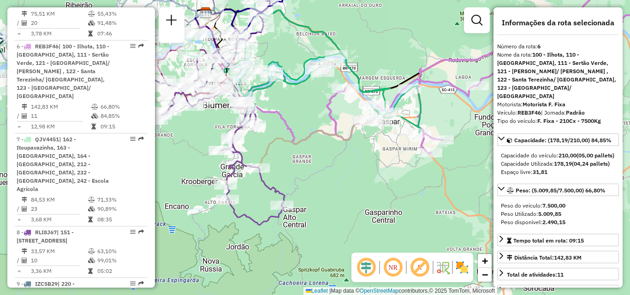
drag, startPoint x: 296, startPoint y: 100, endPoint x: 310, endPoint y: 100, distance: 13.8
click at [310, 100] on div "Janela de atendimento Grade de atendimento Capacidade Transportadoras Veículos …" at bounding box center [315, 147] width 630 height 295
click at [302, 105] on icon at bounding box center [436, 67] width 413 height 176
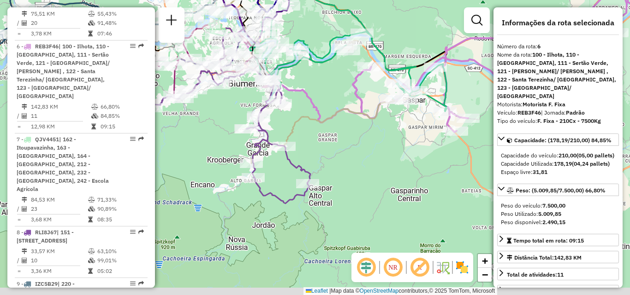
drag, startPoint x: 285, startPoint y: 120, endPoint x: 285, endPoint y: 112, distance: 8.3
click at [285, 116] on div "Janela de atendimento Grade de atendimento Capacidade Transportadoras Veículos …" at bounding box center [315, 147] width 630 height 295
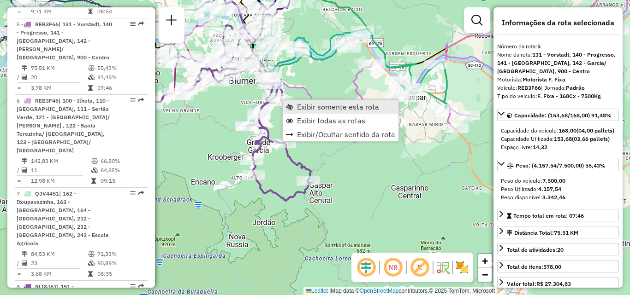
scroll to position [606, 0]
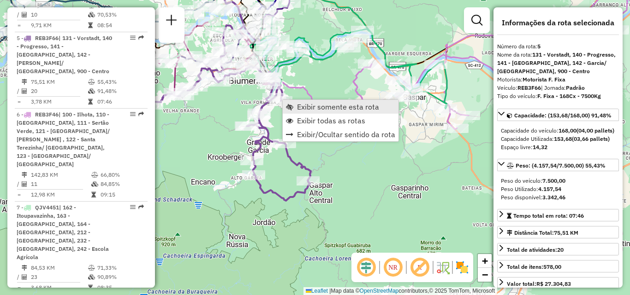
click at [302, 111] on span "Exibir somente esta rota" at bounding box center [338, 106] width 82 height 7
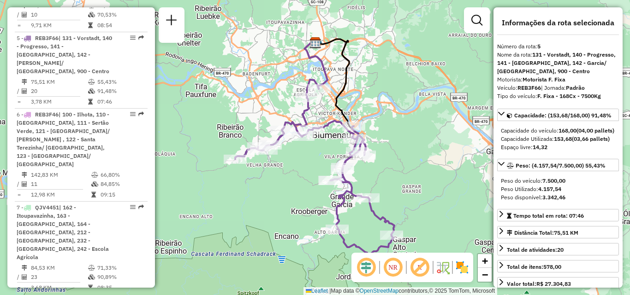
drag, startPoint x: 307, startPoint y: 121, endPoint x: 289, endPoint y: 101, distance: 27.1
click at [291, 102] on div "Rota 5 - Placa REB3F66 92801081 - MARLI ENDER Rota 5 - Placa REB3F66 92806914 -…" at bounding box center [315, 147] width 630 height 295
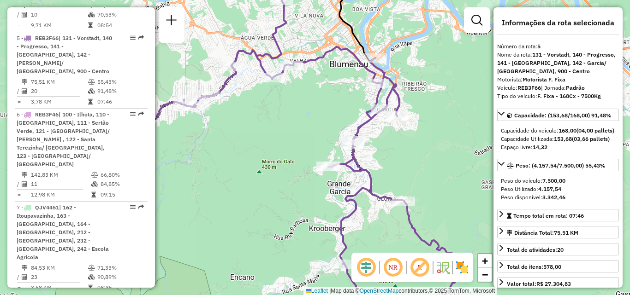
drag, startPoint x: 301, startPoint y: 139, endPoint x: 288, endPoint y: 84, distance: 55.9
click at [290, 89] on div "Janela de atendimento Grade de atendimento Capacidade Transportadoras Veículos …" at bounding box center [315, 147] width 630 height 295
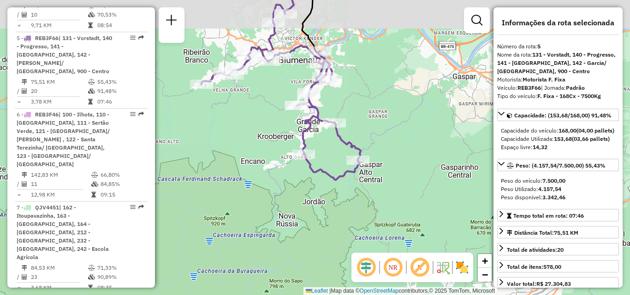
drag, startPoint x: 282, startPoint y: 56, endPoint x: 277, endPoint y: 91, distance: 35.7
click at [277, 91] on div "Janela de atendimento Grade de atendimento Capacidade Transportadoras Veículos …" at bounding box center [315, 147] width 630 height 295
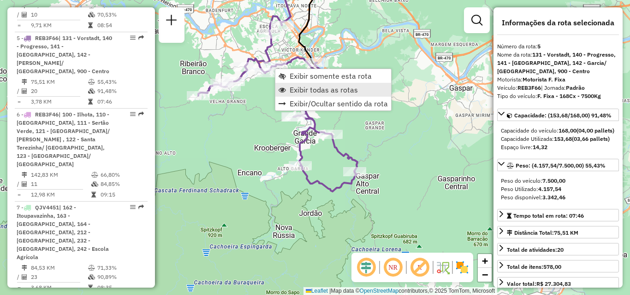
click at [292, 90] on span "Exibir todas as rotas" at bounding box center [323, 89] width 68 height 7
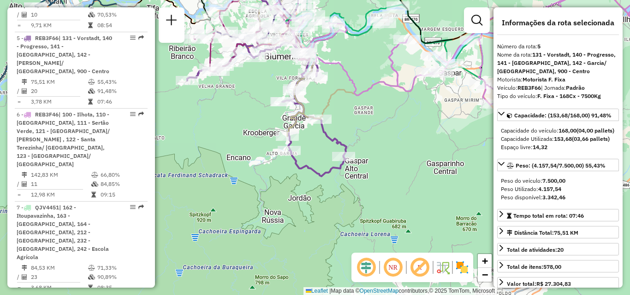
click at [263, 87] on div "Janela de atendimento Grade de atendimento Capacidade Transportadoras Veículos …" at bounding box center [315, 147] width 630 height 295
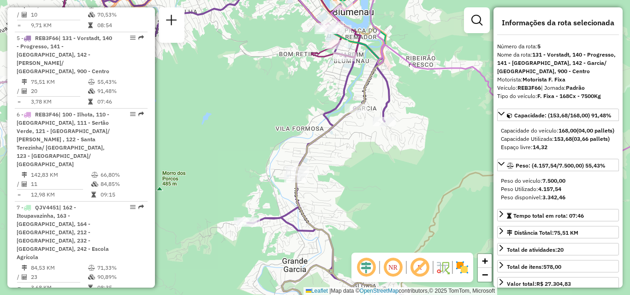
drag, startPoint x: 293, startPoint y: 58, endPoint x: 267, endPoint y: 77, distance: 31.6
click at [268, 81] on div "Janela de atendimento Grade de atendimento Capacidade Transportadoras Veículos …" at bounding box center [315, 147] width 630 height 295
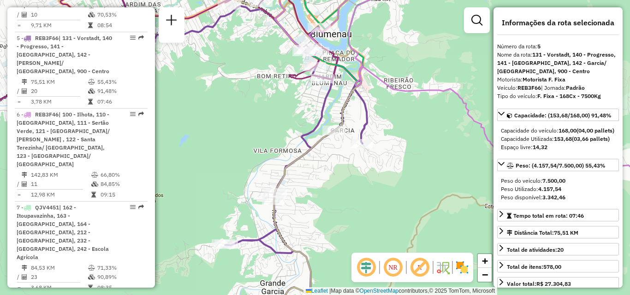
drag, startPoint x: 280, startPoint y: 64, endPoint x: 236, endPoint y: 89, distance: 50.6
click at [236, 91] on div "Janela de atendimento Grade de atendimento Capacidade Transportadoras Veículos …" at bounding box center [315, 147] width 630 height 295
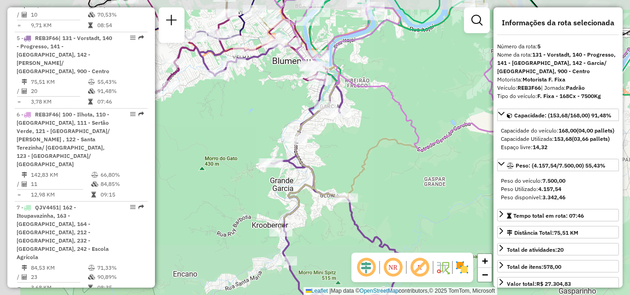
drag, startPoint x: 254, startPoint y: 89, endPoint x: 290, endPoint y: 89, distance: 36.0
click at [290, 89] on div "Janela de atendimento Grade de atendimento Capacidade Transportadoras Veículos …" at bounding box center [315, 147] width 630 height 295
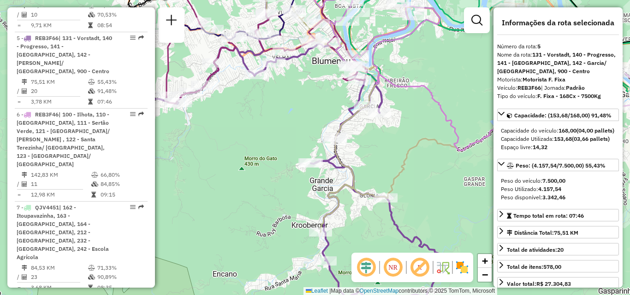
drag, startPoint x: 294, startPoint y: 92, endPoint x: 342, endPoint y: 94, distance: 48.0
click at [342, 94] on div "Janela de atendimento Grade de atendimento Capacidade Transportadoras Veículos …" at bounding box center [315, 147] width 630 height 295
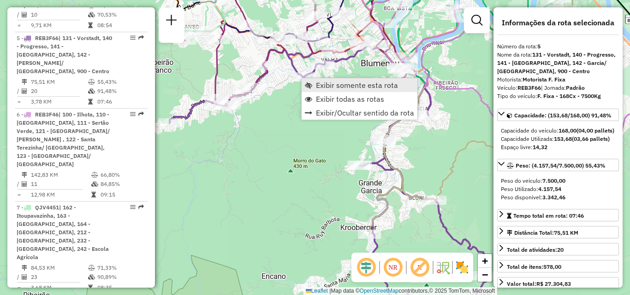
click at [325, 89] on span "Exibir somente esta rota" at bounding box center [357, 85] width 82 height 7
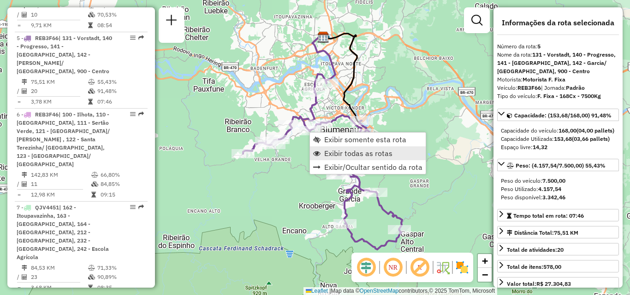
click at [340, 152] on span "Exibir todas as rotas" at bounding box center [358, 153] width 68 height 7
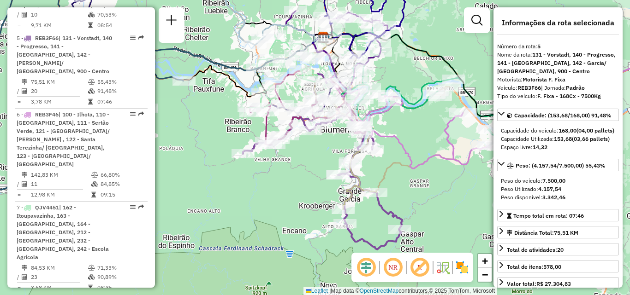
drag, startPoint x: 340, startPoint y: 143, endPoint x: 347, endPoint y: 203, distance: 60.3
click at [347, 203] on div "Janela de atendimento Grade de atendimento Capacidade Transportadoras Veículos …" at bounding box center [315, 147] width 630 height 295
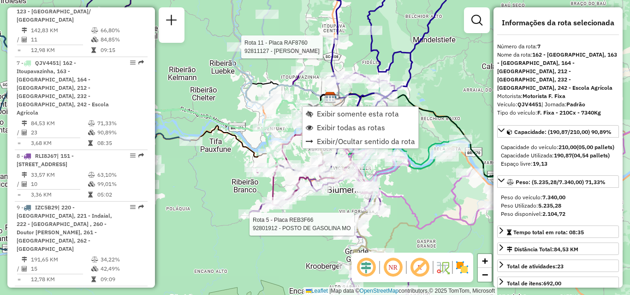
scroll to position [819, 0]
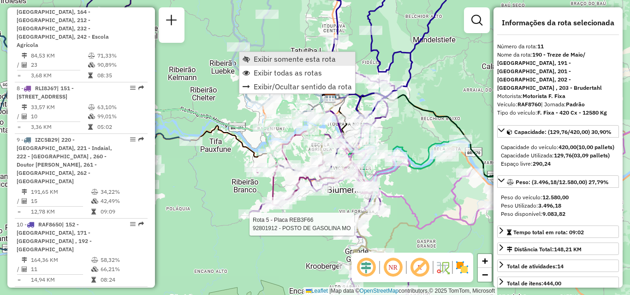
click at [265, 59] on span "Exibir somente esta rota" at bounding box center [295, 58] width 82 height 7
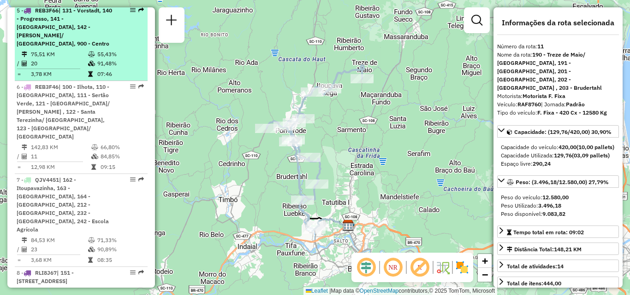
scroll to position [680, 0]
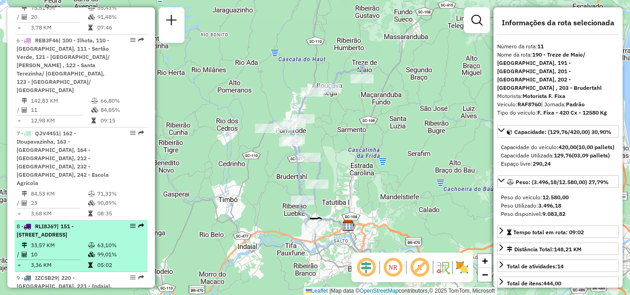
click at [52, 223] on span "| 151 - [STREET_ADDRESS]" at bounding box center [45, 230] width 57 height 15
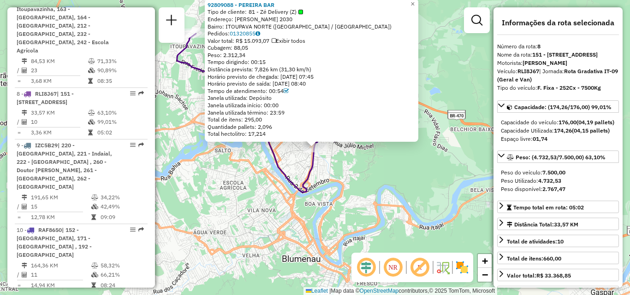
scroll to position [819, 0]
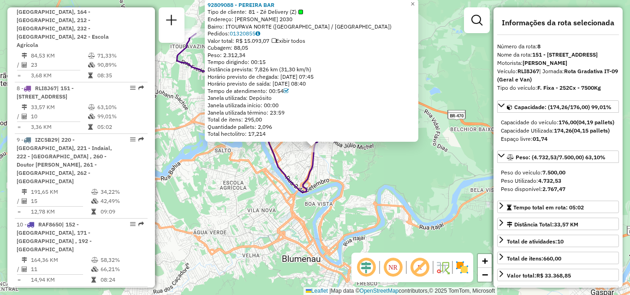
click at [422, 186] on div "92809088 - PEREIRA BAR Tipo de cliente: 81 - Zé Delivery (Z) Endereço: [PERSON_…" at bounding box center [315, 147] width 630 height 295
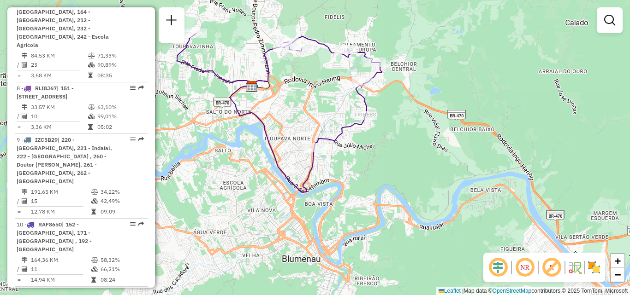
click at [274, 74] on div "Janela de atendimento Grade de atendimento Capacidade Transportadoras Veículos …" at bounding box center [315, 147] width 630 height 295
